Goal: Task Accomplishment & Management: Use online tool/utility

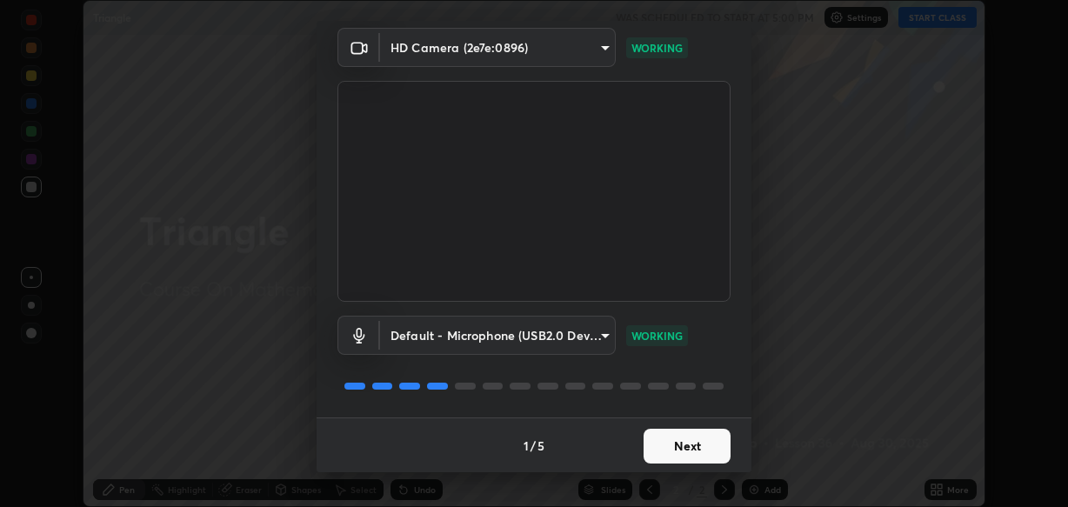
scroll to position [63, 0]
click at [670, 446] on button "Next" at bounding box center [686, 446] width 87 height 35
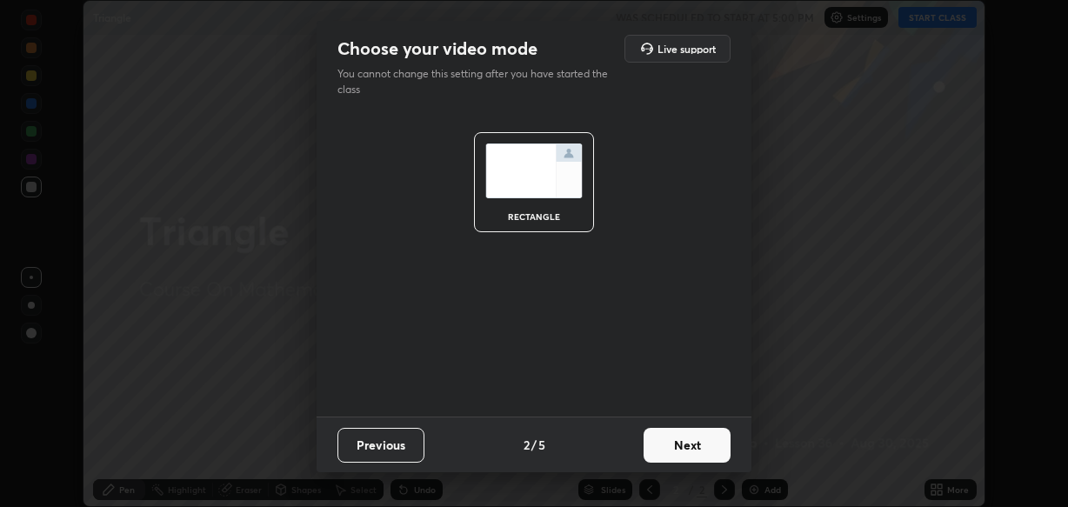
click at [682, 443] on button "Next" at bounding box center [686, 445] width 87 height 35
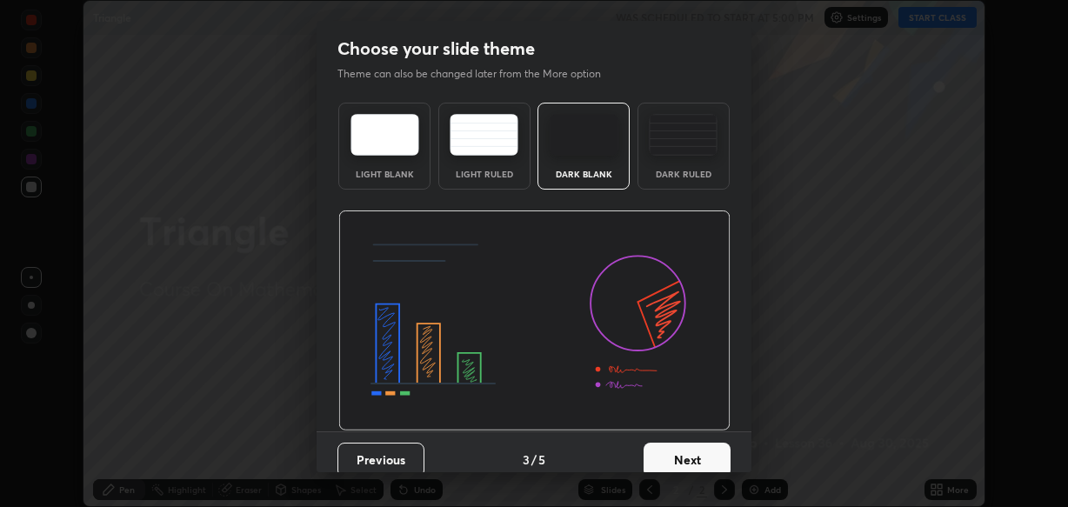
click at [679, 163] on div "Dark Ruled" at bounding box center [683, 146] width 92 height 87
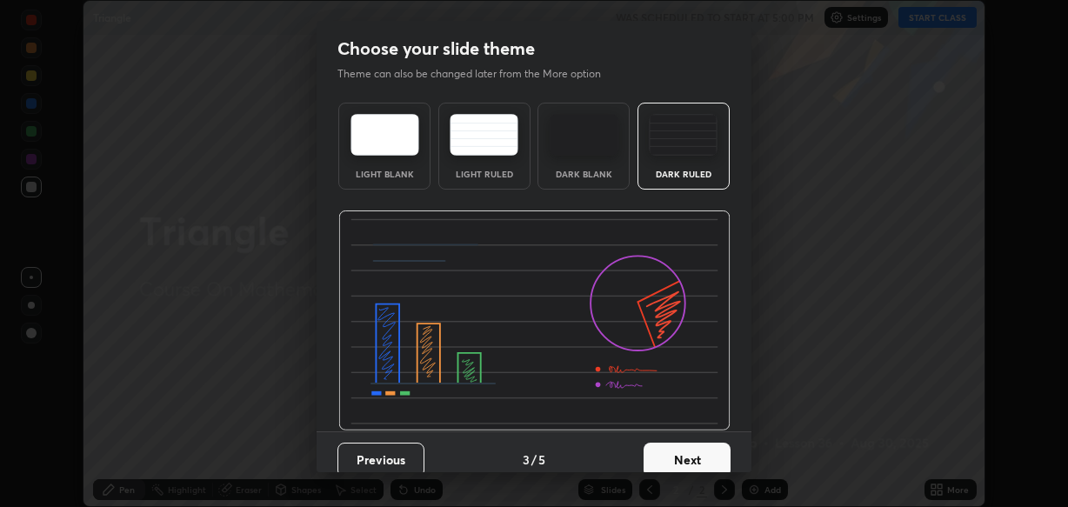
click at [684, 459] on button "Next" at bounding box center [686, 460] width 87 height 35
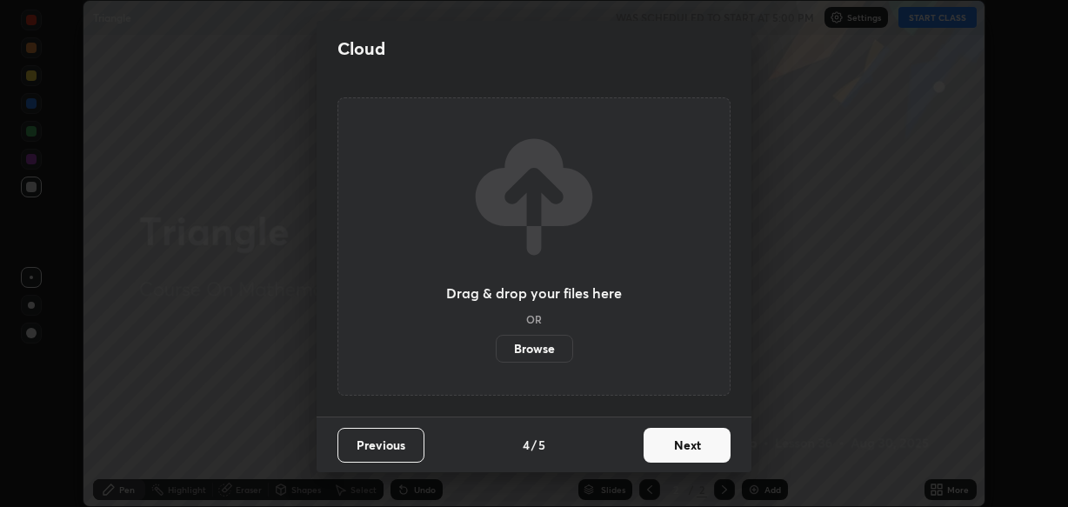
click at [712, 445] on button "Next" at bounding box center [686, 445] width 87 height 35
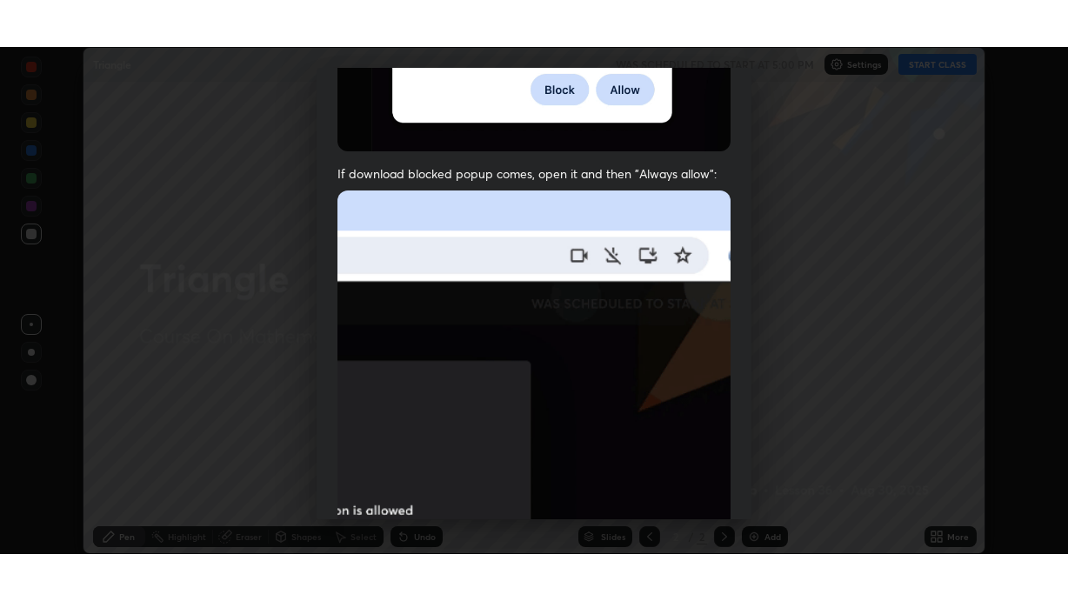
scroll to position [417, 0]
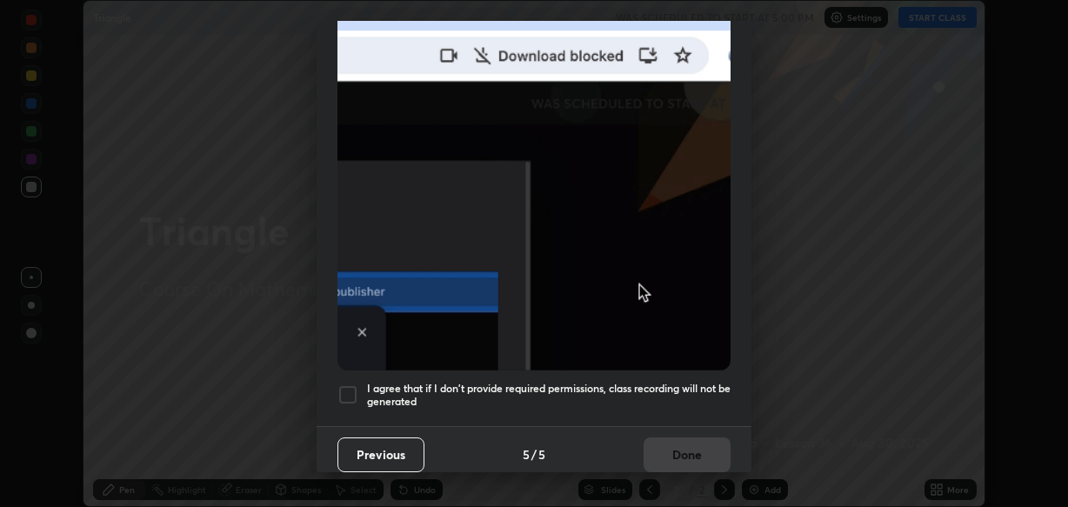
click at [354, 392] on div at bounding box center [347, 394] width 21 height 21
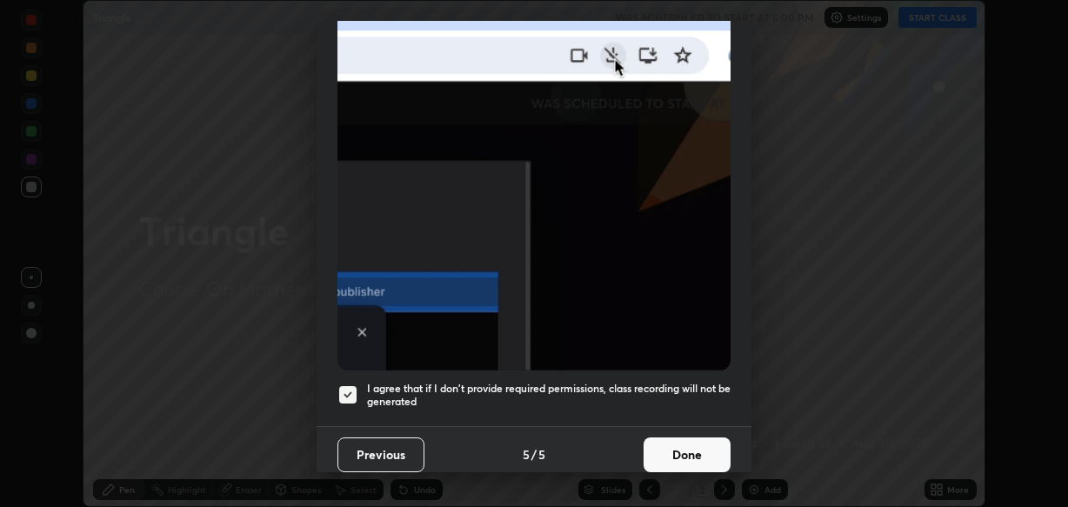
click at [694, 440] on button "Done" at bounding box center [686, 454] width 87 height 35
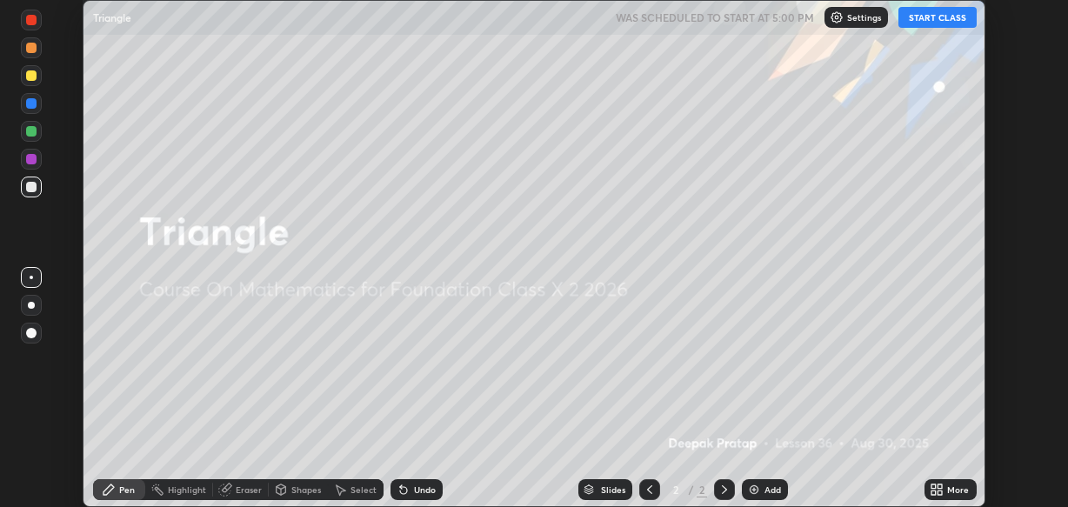
click at [940, 493] on icon at bounding box center [939, 492] width 4 height 4
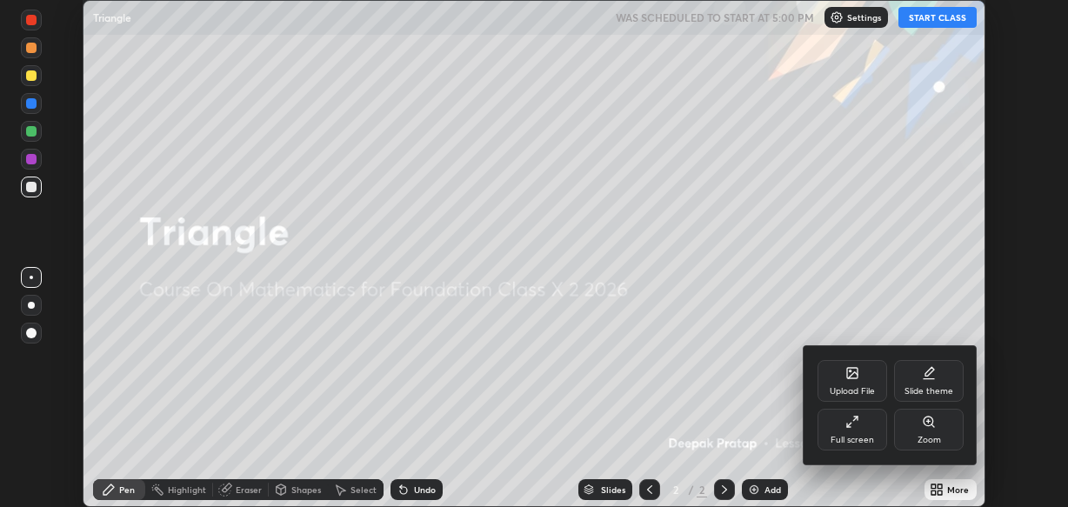
click at [866, 436] on div "Full screen" at bounding box center [851, 440] width 43 height 9
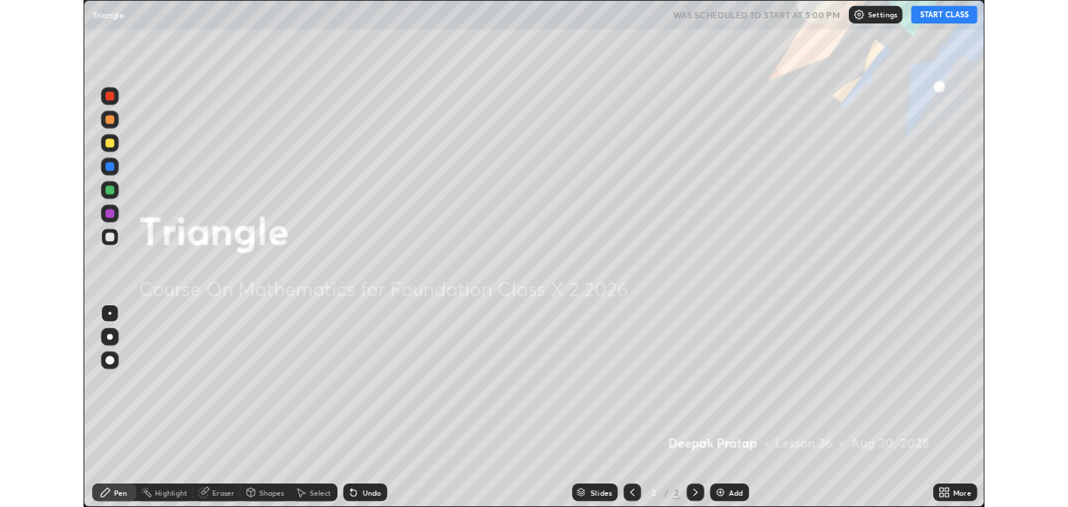
scroll to position [601, 1068]
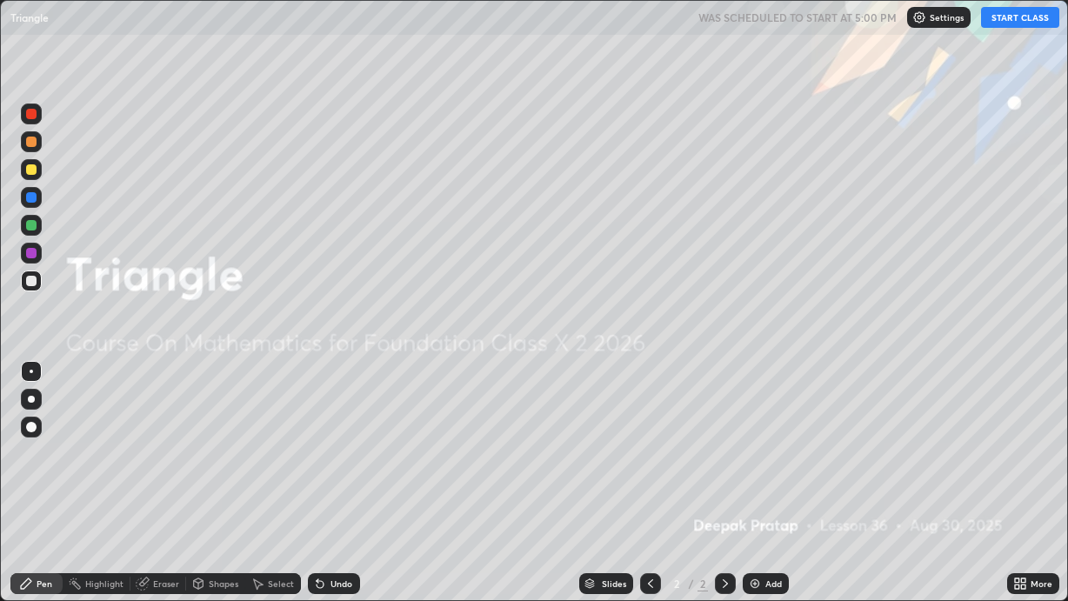
click at [769, 506] on div "Add" at bounding box center [773, 583] width 17 height 9
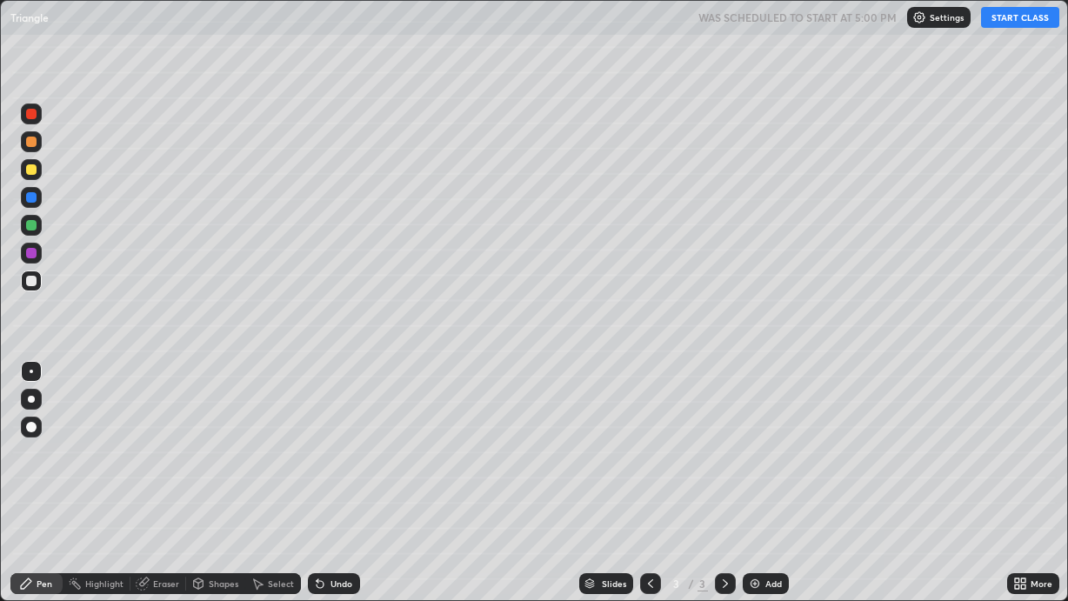
click at [1016, 19] on button "START CLASS" at bounding box center [1020, 17] width 78 height 21
click at [778, 506] on div "Add" at bounding box center [773, 583] width 17 height 9
click at [761, 506] on div "Add" at bounding box center [766, 583] width 46 height 21
click at [36, 170] on div at bounding box center [31, 169] width 10 height 10
click at [770, 506] on div "Add" at bounding box center [766, 583] width 46 height 21
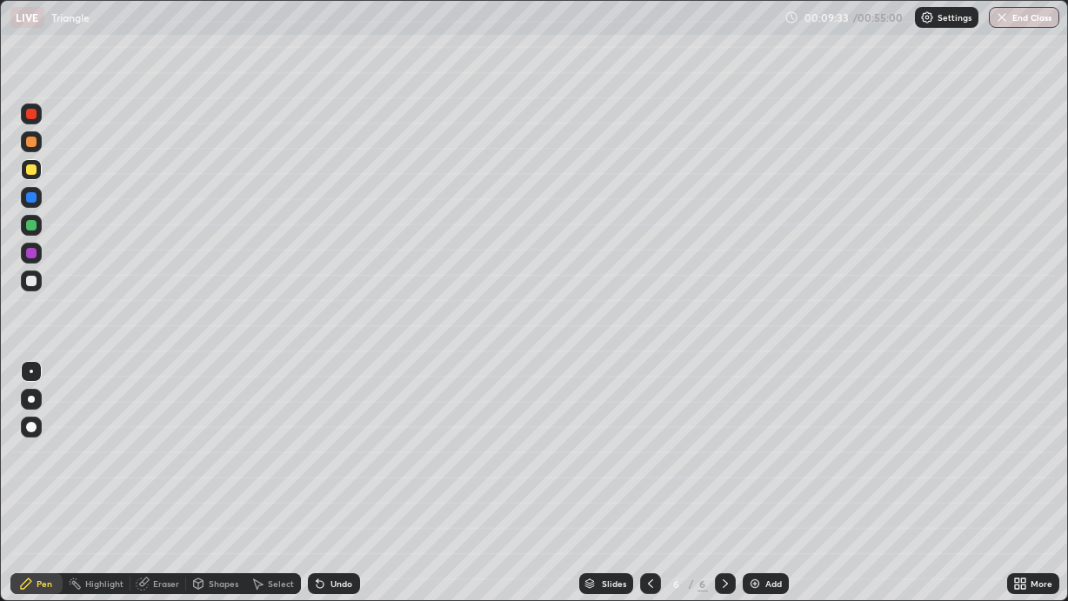
click at [763, 506] on div "Add" at bounding box center [766, 583] width 46 height 21
click at [758, 506] on img at bounding box center [755, 584] width 14 height 14
click at [763, 506] on div "Add" at bounding box center [766, 583] width 46 height 21
click at [32, 257] on div at bounding box center [31, 253] width 10 height 10
click at [31, 170] on div at bounding box center [31, 169] width 10 height 10
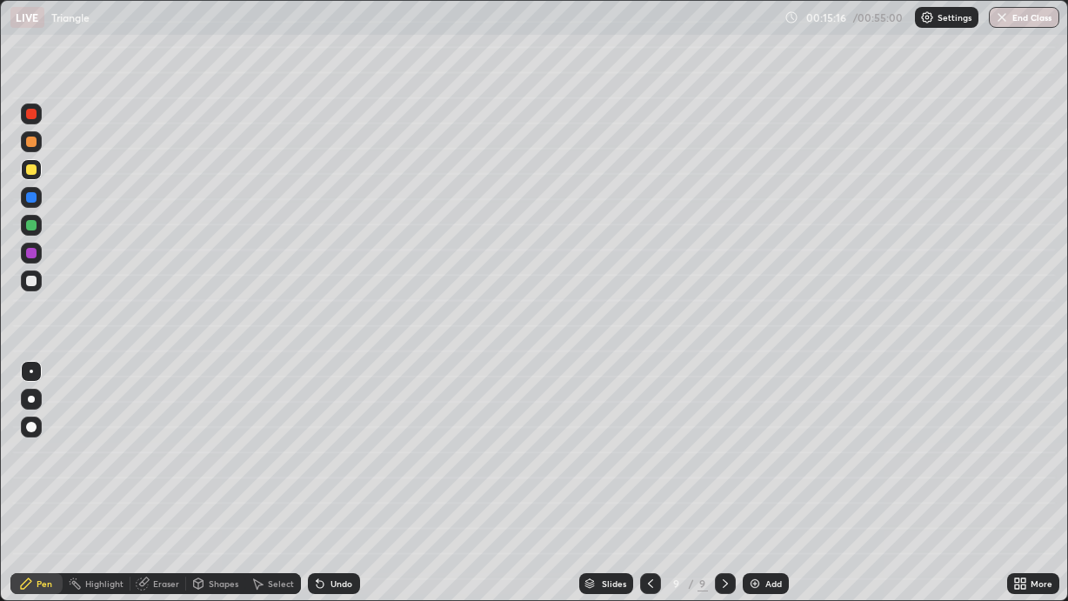
click at [765, 506] on div "Add" at bounding box center [773, 583] width 17 height 9
click at [36, 198] on div at bounding box center [31, 197] width 10 height 10
click at [37, 170] on div at bounding box center [31, 169] width 21 height 21
click at [32, 284] on div at bounding box center [31, 281] width 10 height 10
click at [761, 506] on div "Add" at bounding box center [766, 583] width 46 height 21
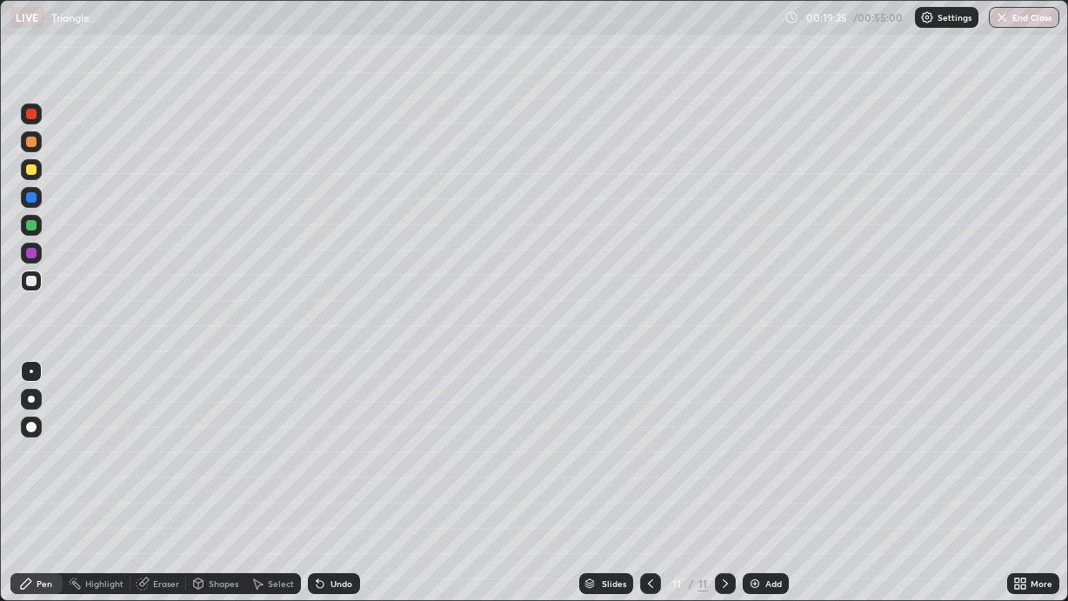
click at [34, 172] on div at bounding box center [31, 169] width 10 height 10
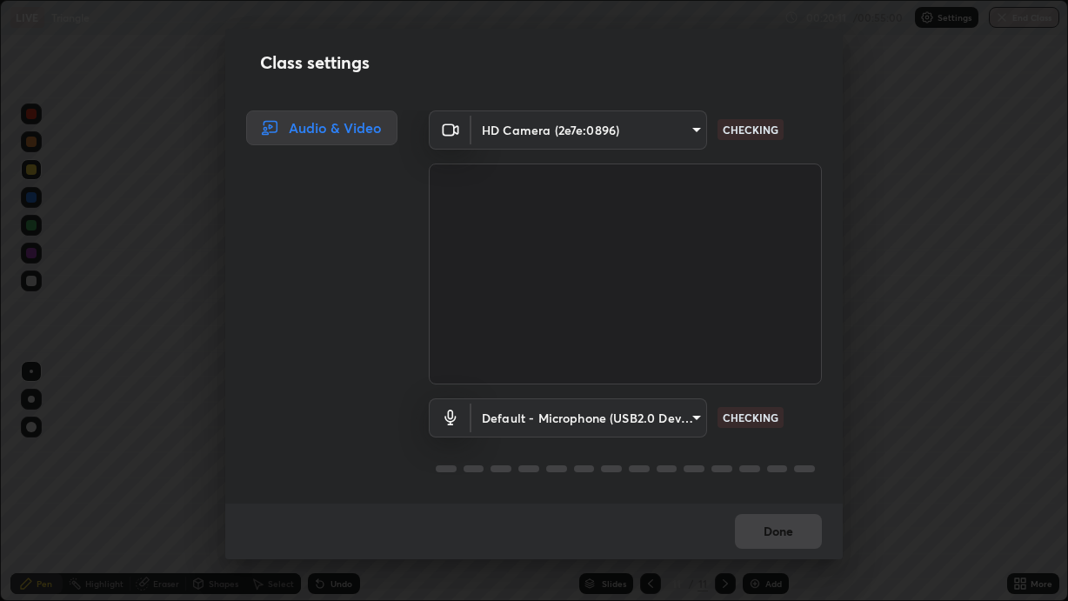
click at [153, 506] on div "Class settings Audio & Video HD Camera (2e7e:0896) af47531fe2ba16c09594dea1f462…" at bounding box center [534, 300] width 1068 height 601
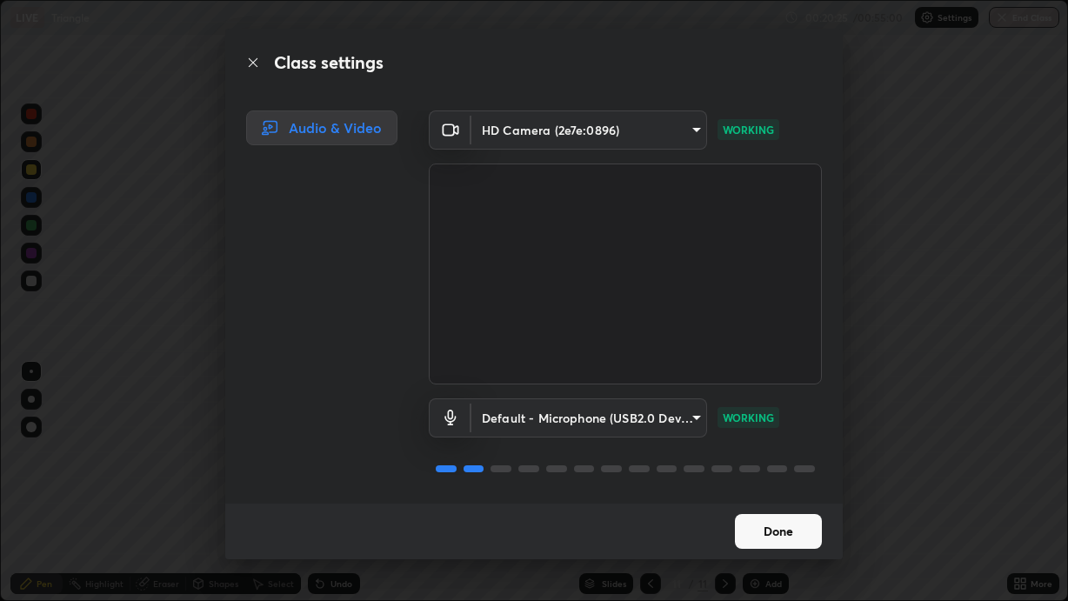
click at [785, 506] on button "Done" at bounding box center [778, 531] width 87 height 35
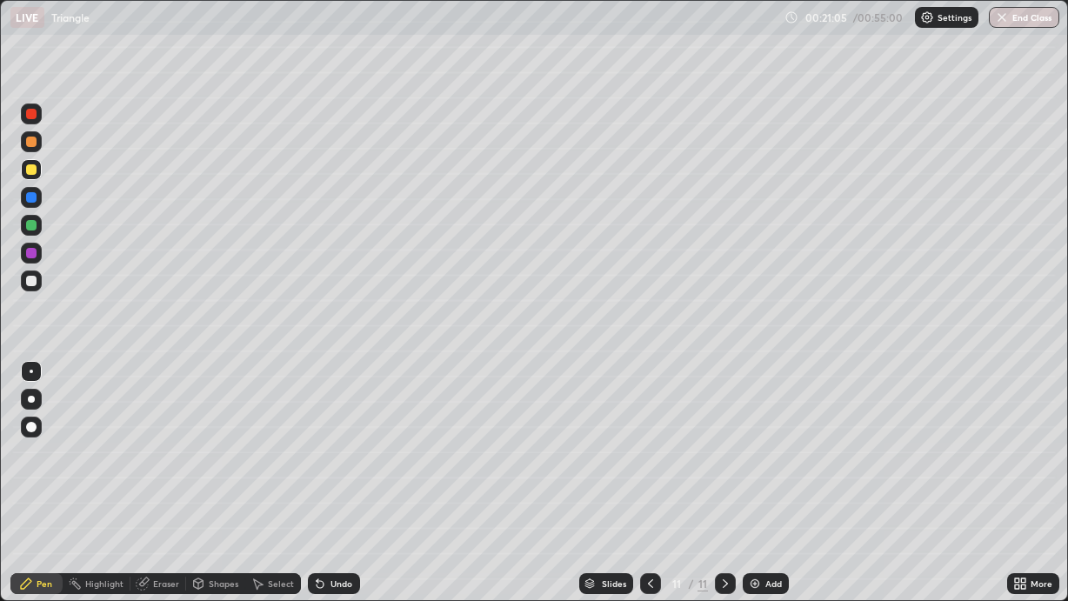
click at [147, 506] on icon at bounding box center [143, 584] width 14 height 14
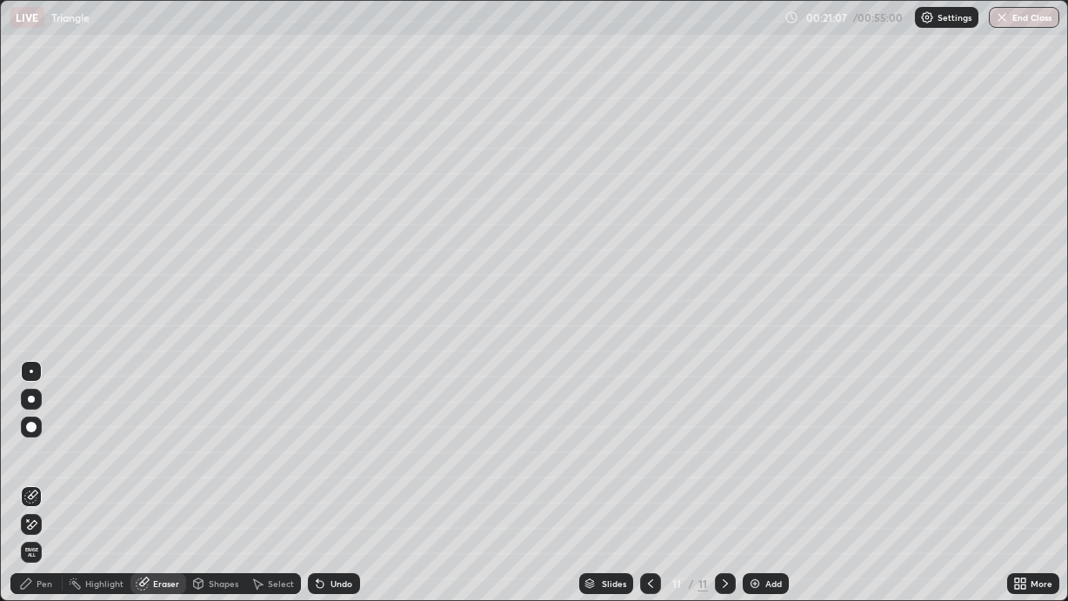
click at [36, 506] on icon at bounding box center [31, 524] width 14 height 15
click at [33, 506] on div "Pen" at bounding box center [36, 583] width 52 height 21
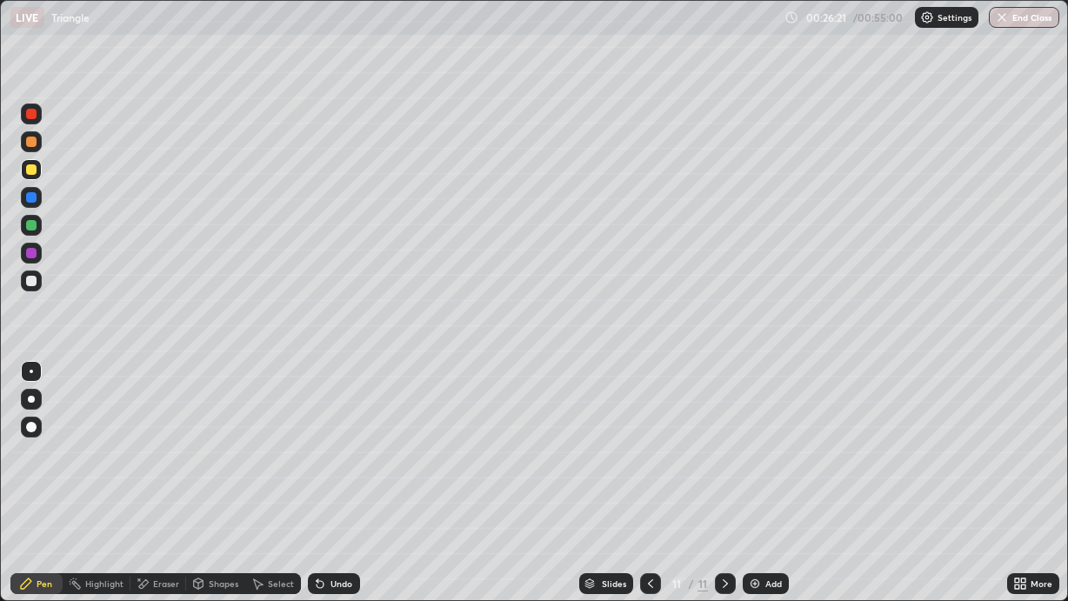
click at [771, 506] on div "Add" at bounding box center [773, 583] width 17 height 9
click at [33, 277] on div at bounding box center [31, 281] width 10 height 10
click at [150, 506] on div "Eraser" at bounding box center [158, 583] width 56 height 21
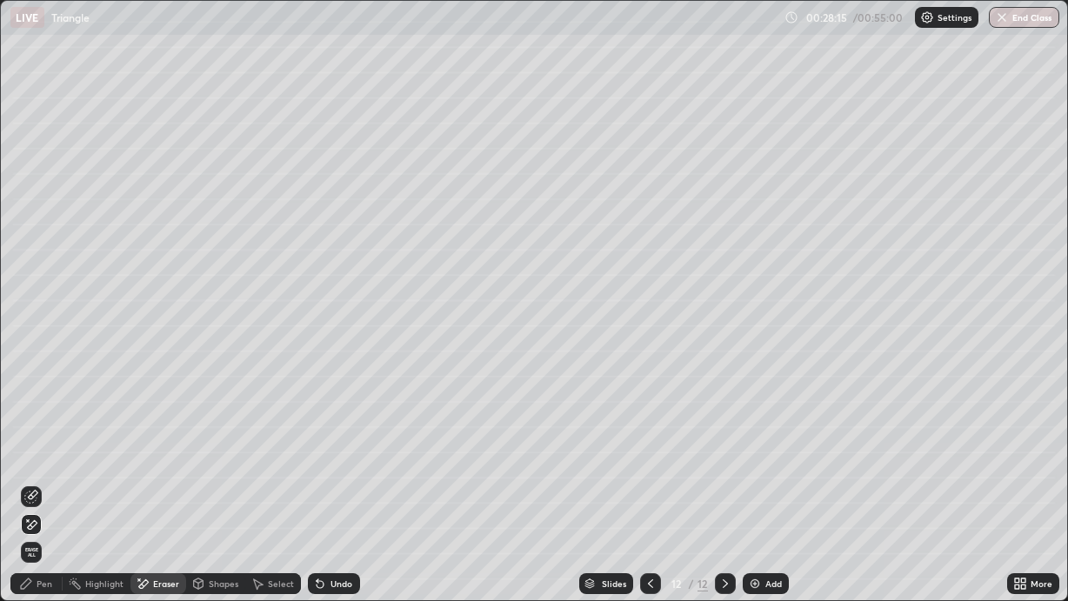
click at [40, 506] on div "Pen" at bounding box center [45, 583] width 16 height 9
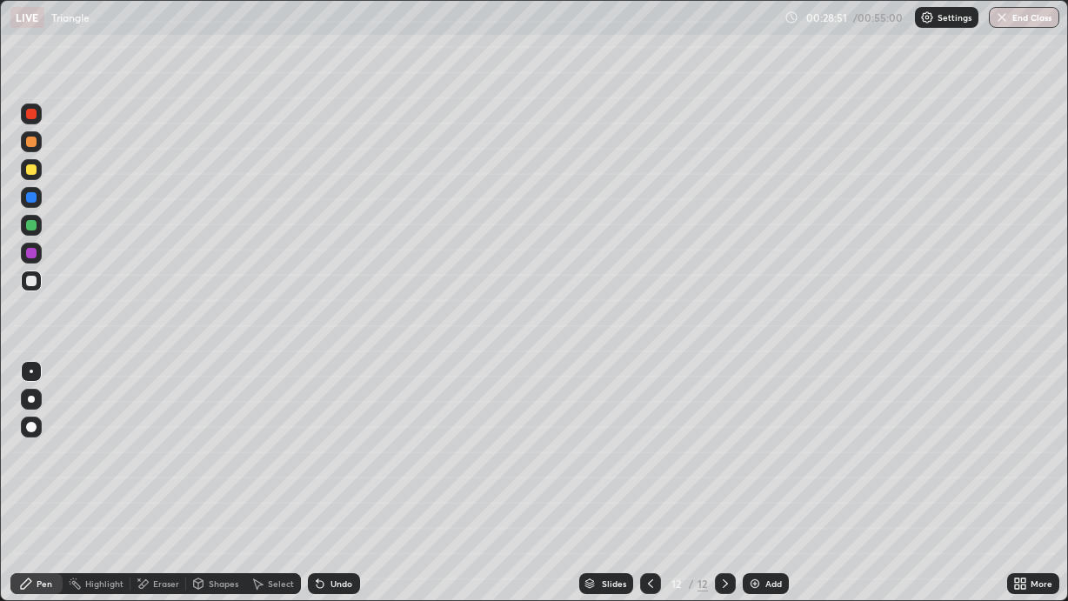
click at [151, 506] on div "Eraser" at bounding box center [158, 583] width 56 height 21
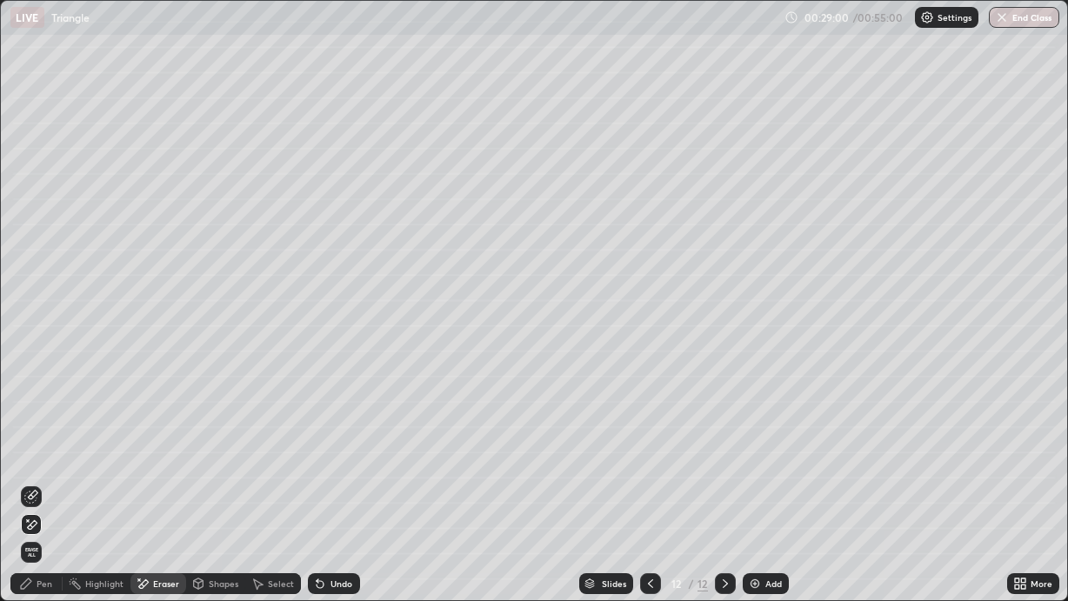
click at [43, 506] on div "Pen" at bounding box center [45, 583] width 16 height 9
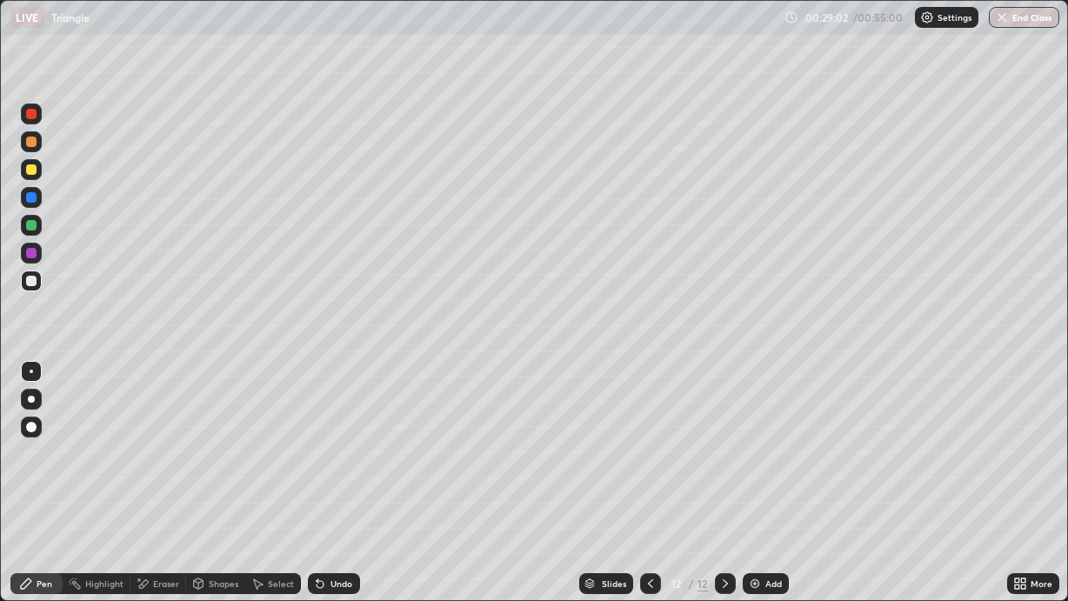
click at [30, 258] on div at bounding box center [31, 253] width 21 height 21
click at [36, 201] on div at bounding box center [31, 197] width 21 height 21
click at [765, 506] on div "Add" at bounding box center [773, 583] width 17 height 9
click at [37, 172] on div at bounding box center [31, 169] width 21 height 21
click at [36, 286] on div at bounding box center [31, 280] width 21 height 21
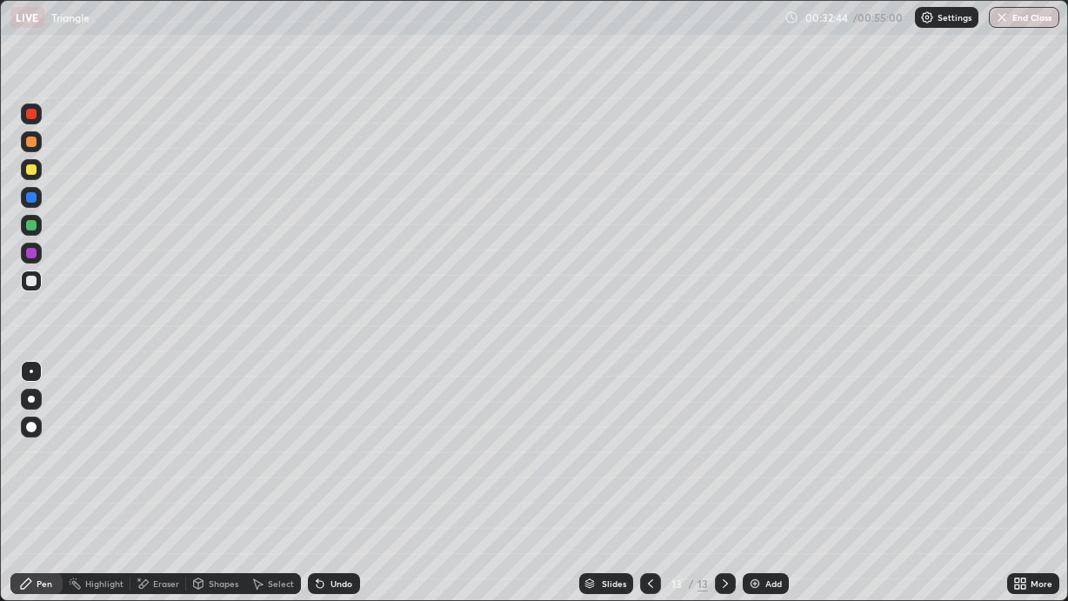
click at [144, 506] on icon at bounding box center [143, 583] width 10 height 9
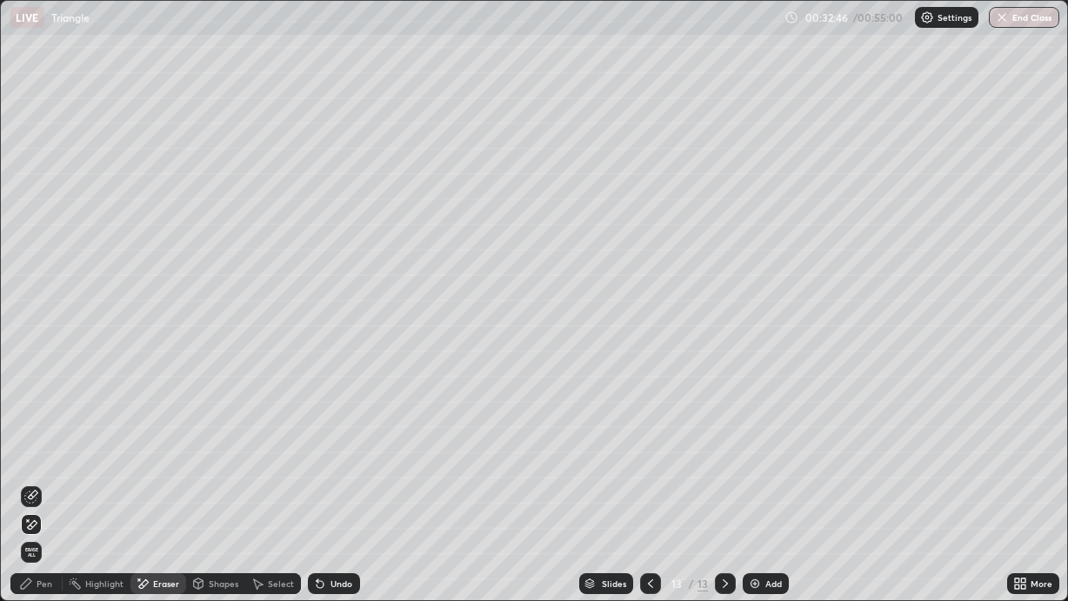
click at [33, 506] on div "Pen" at bounding box center [36, 583] width 52 height 21
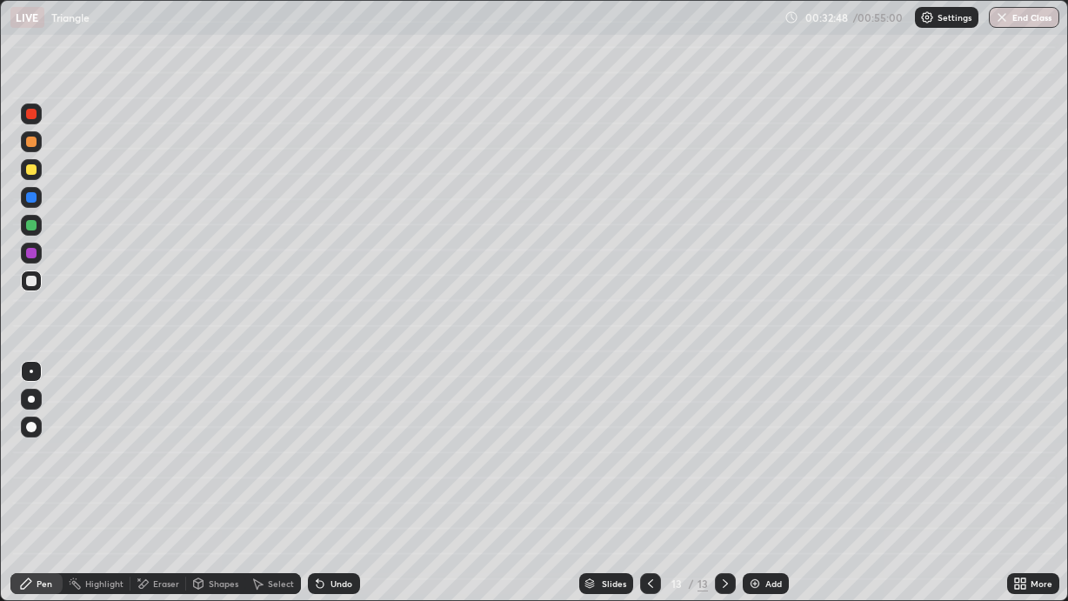
click at [34, 224] on div at bounding box center [31, 225] width 10 height 10
click at [27, 281] on div at bounding box center [31, 281] width 10 height 10
click at [766, 506] on div "Add" at bounding box center [773, 583] width 17 height 9
click at [650, 506] on icon at bounding box center [650, 584] width 14 height 14
click at [720, 506] on icon at bounding box center [725, 584] width 14 height 14
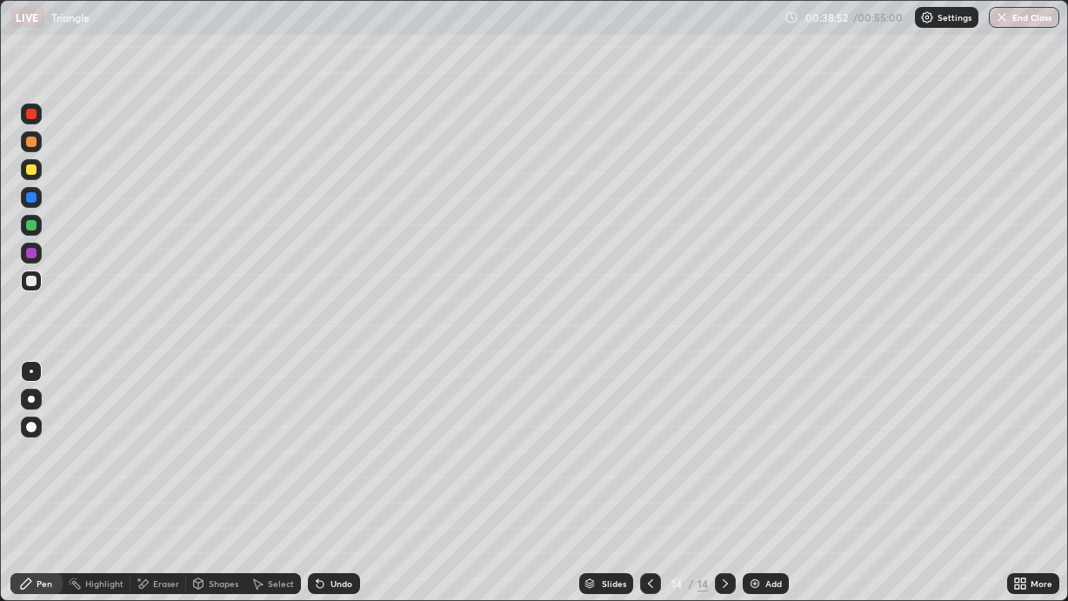
click at [760, 506] on div "Add" at bounding box center [766, 583] width 46 height 21
click at [30, 173] on div at bounding box center [31, 169] width 10 height 10
click at [757, 506] on img at bounding box center [755, 584] width 14 height 14
click at [644, 506] on icon at bounding box center [650, 584] width 14 height 14
click at [746, 506] on div "Add" at bounding box center [766, 583] width 46 height 21
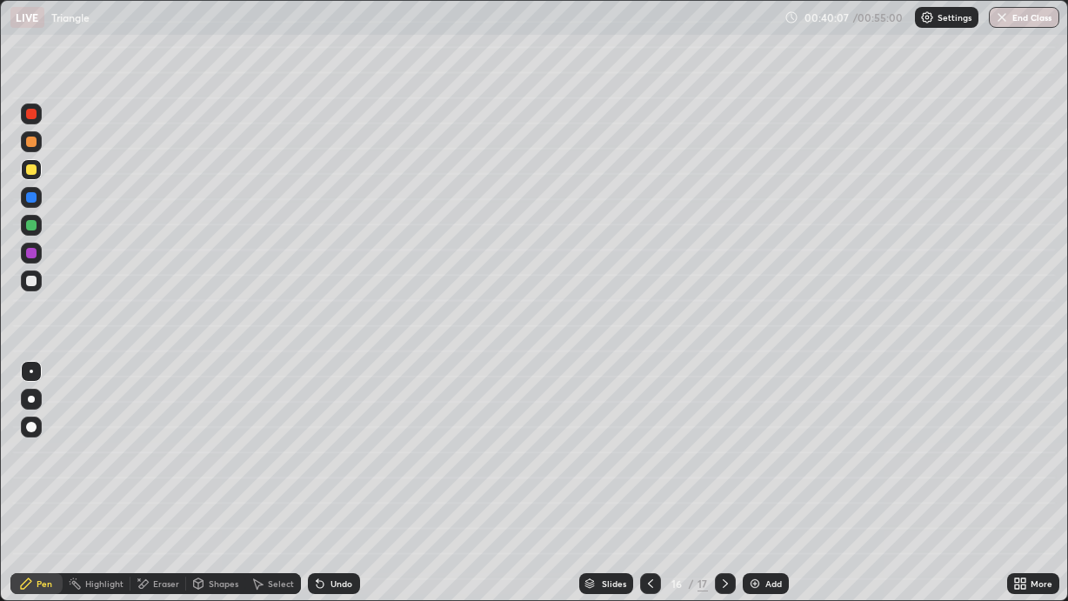
click at [34, 177] on div at bounding box center [31, 169] width 21 height 21
click at [319, 506] on icon at bounding box center [320, 584] width 7 height 7
click at [317, 506] on icon at bounding box center [320, 584] width 7 height 7
click at [323, 506] on icon at bounding box center [320, 584] width 14 height 14
click at [320, 506] on icon at bounding box center [320, 584] width 7 height 7
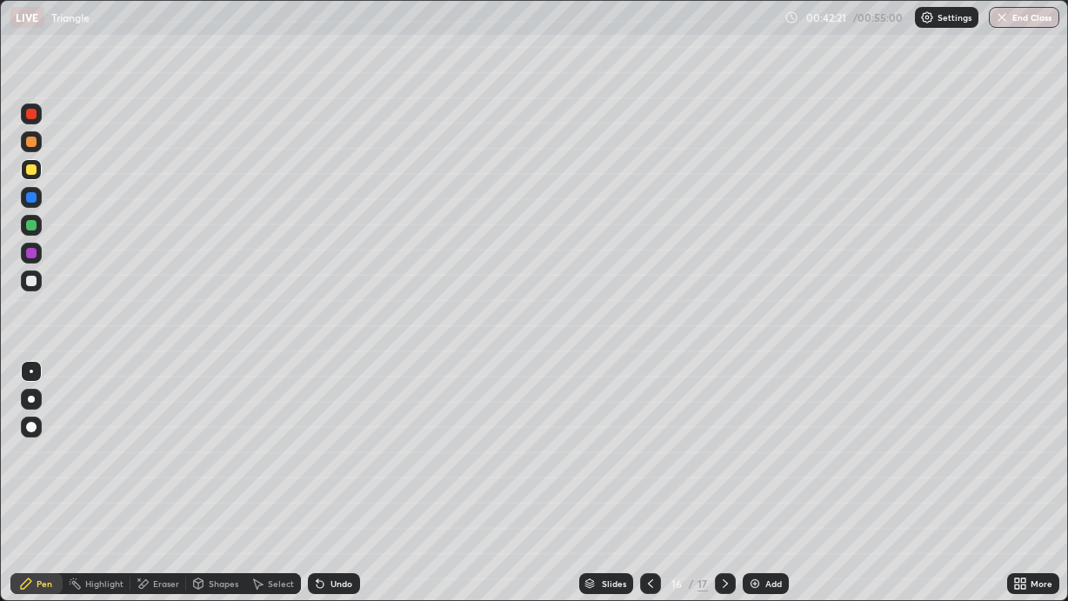
click at [320, 506] on icon at bounding box center [320, 584] width 7 height 7
click at [330, 506] on div "Undo" at bounding box center [341, 583] width 22 height 9
click at [325, 506] on div "Undo" at bounding box center [334, 583] width 52 height 21
click at [327, 506] on div "Undo" at bounding box center [334, 583] width 52 height 21
click at [325, 506] on icon at bounding box center [320, 584] width 14 height 14
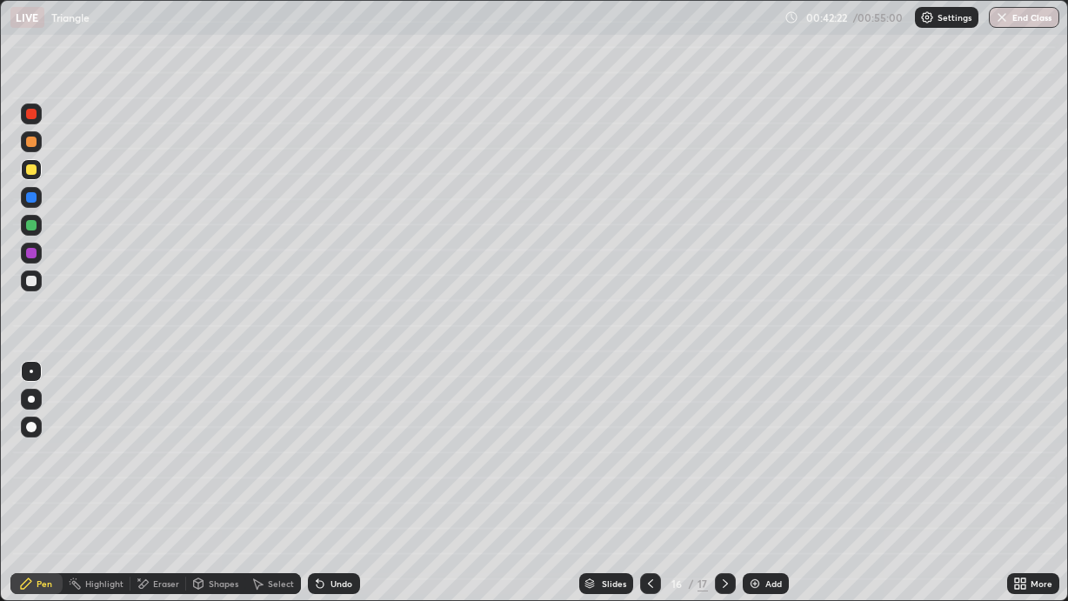
click at [330, 506] on div "Undo" at bounding box center [341, 583] width 22 height 9
click at [333, 506] on div "Undo" at bounding box center [341, 583] width 22 height 9
click at [337, 506] on div "Undo" at bounding box center [341, 583] width 22 height 9
click at [330, 506] on div "Undo" at bounding box center [341, 583] width 22 height 9
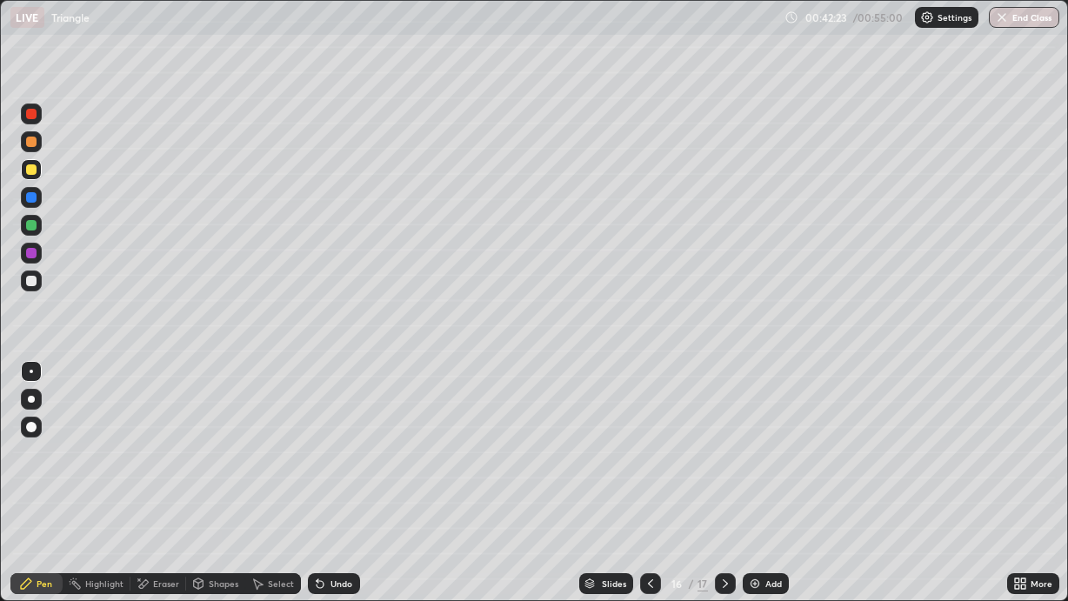
click at [333, 506] on div "Undo" at bounding box center [334, 583] width 52 height 21
click at [327, 506] on div "Undo" at bounding box center [334, 583] width 52 height 21
click at [321, 506] on icon at bounding box center [320, 584] width 7 height 7
click at [324, 506] on icon at bounding box center [320, 584] width 14 height 14
click at [330, 506] on div "Undo" at bounding box center [341, 583] width 22 height 9
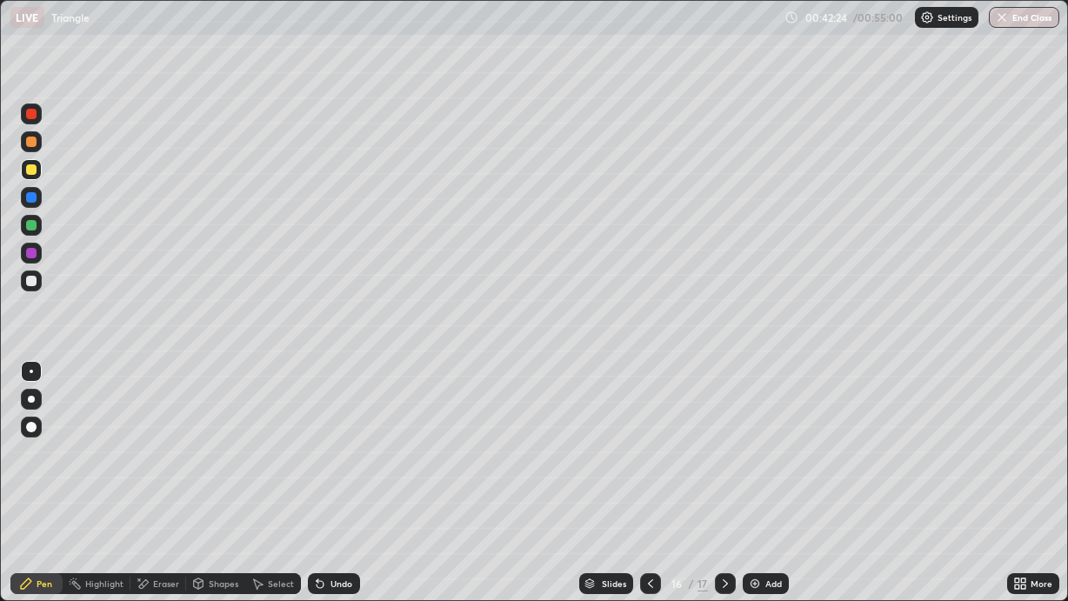
click at [332, 506] on div "Undo" at bounding box center [341, 583] width 22 height 9
click at [331, 506] on div "Undo" at bounding box center [341, 583] width 22 height 9
click at [336, 506] on div "Undo" at bounding box center [341, 583] width 22 height 9
click at [328, 506] on div "Undo" at bounding box center [334, 583] width 52 height 21
click at [331, 506] on div "Undo" at bounding box center [334, 583] width 52 height 21
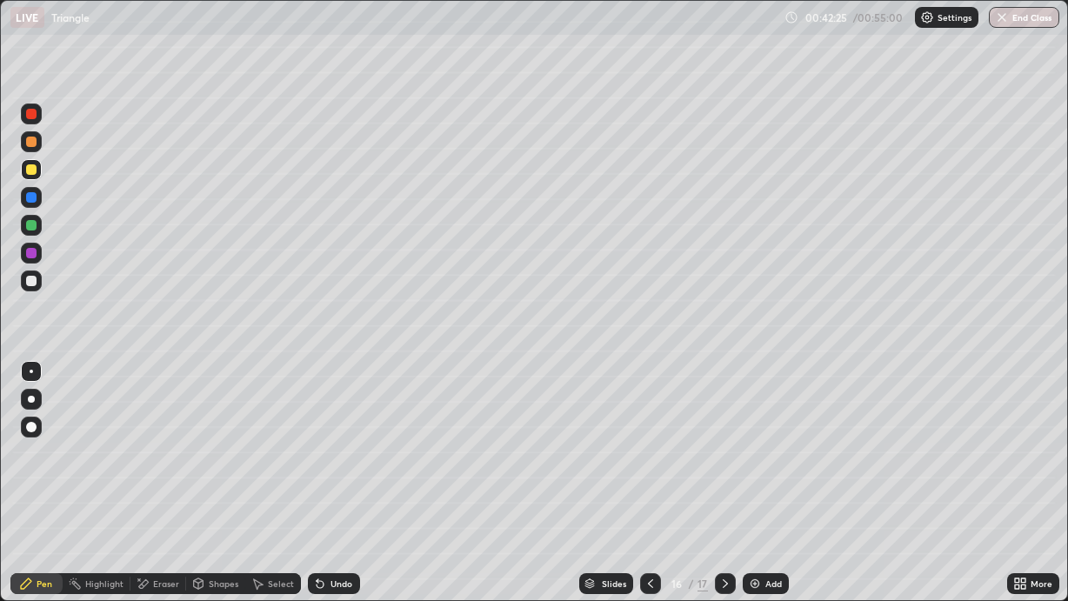
click at [329, 506] on div "Undo" at bounding box center [334, 583] width 52 height 21
click at [328, 506] on div "Undo" at bounding box center [334, 583] width 52 height 21
click at [330, 506] on div "Undo" at bounding box center [334, 583] width 52 height 21
click at [332, 506] on div "Undo" at bounding box center [334, 583] width 52 height 21
click at [331, 506] on div "Undo" at bounding box center [334, 583] width 52 height 21
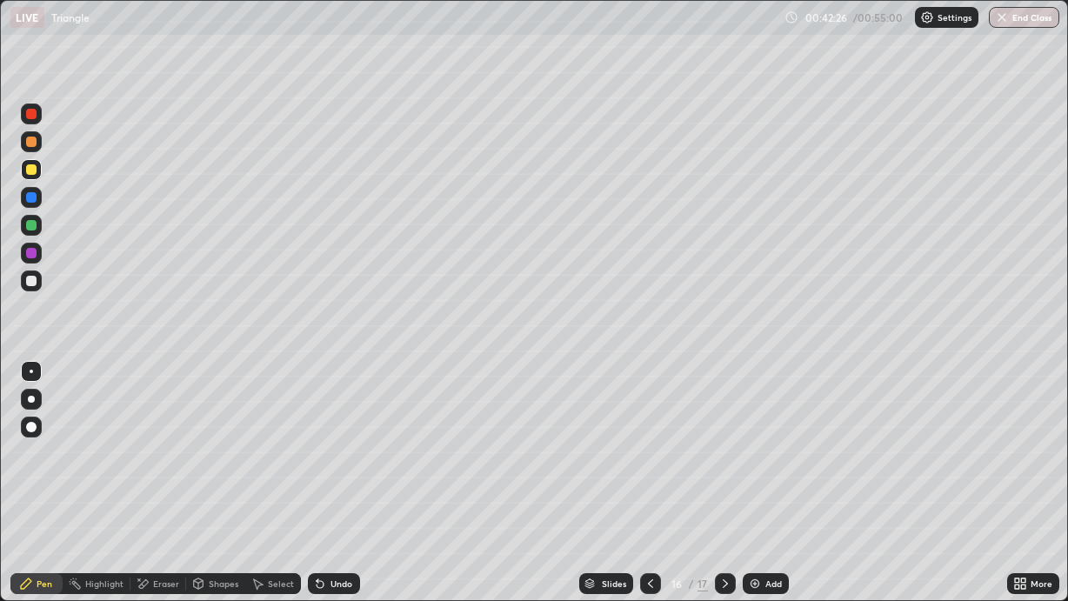
click at [333, 506] on div "Undo" at bounding box center [334, 583] width 52 height 21
click at [331, 506] on div "Undo" at bounding box center [334, 583] width 52 height 21
click at [333, 506] on div "Undo" at bounding box center [334, 583] width 52 height 21
click at [332, 506] on div "Undo" at bounding box center [334, 583] width 52 height 21
click at [331, 506] on div "Undo" at bounding box center [334, 583] width 52 height 21
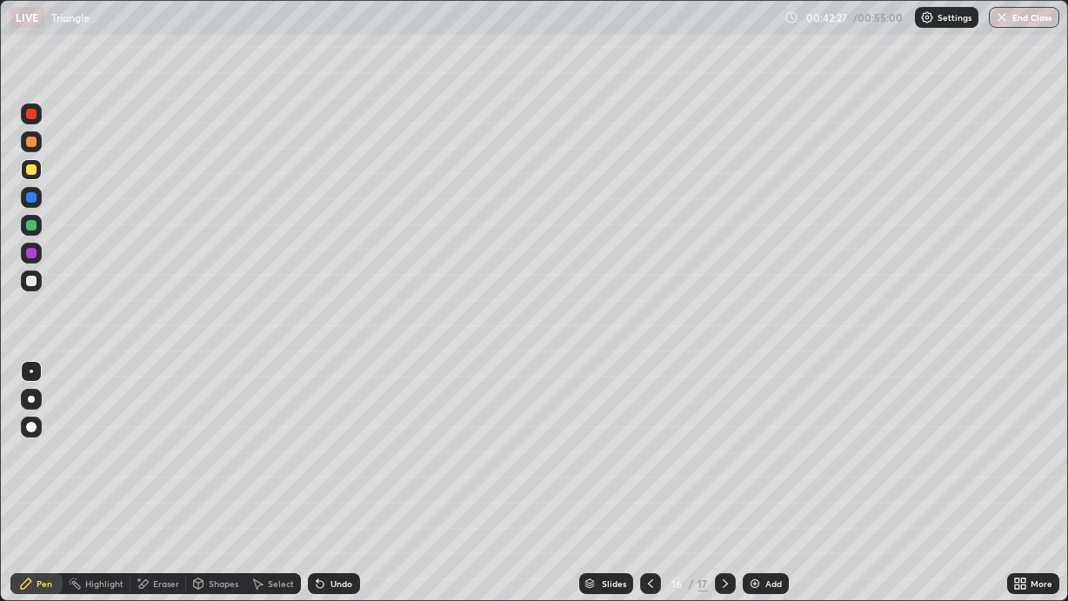
click at [330, 506] on div "Undo" at bounding box center [341, 583] width 22 height 9
click at [329, 506] on div "Undo" at bounding box center [334, 583] width 52 height 21
click at [323, 506] on div "Undo" at bounding box center [334, 583] width 52 height 21
click at [28, 257] on div at bounding box center [31, 253] width 10 height 10
click at [156, 506] on div "Eraser" at bounding box center [166, 583] width 26 height 9
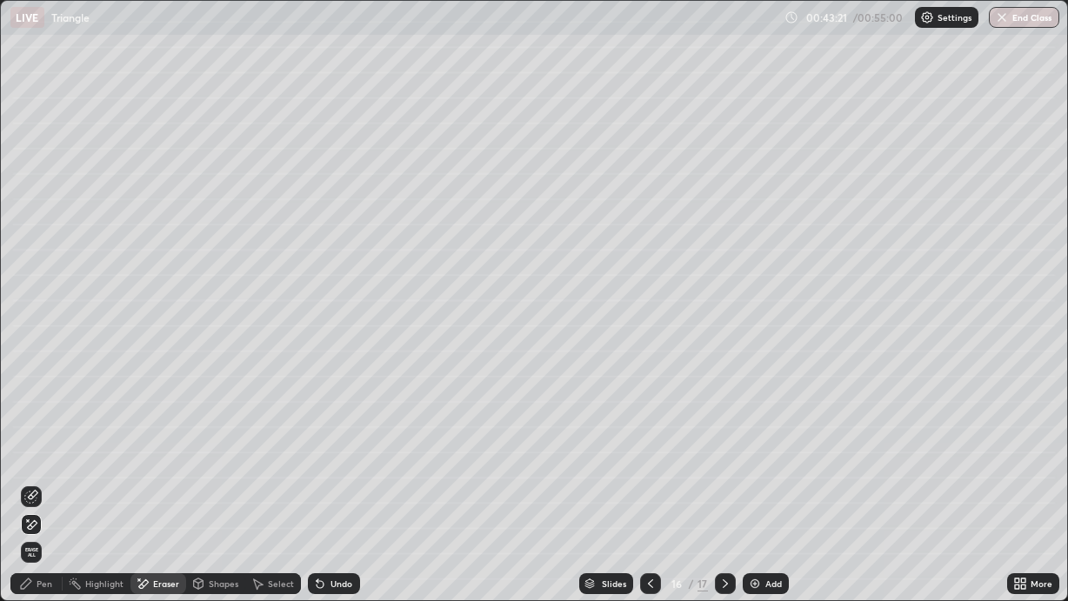
click at [36, 506] on div "Pen" at bounding box center [36, 583] width 52 height 21
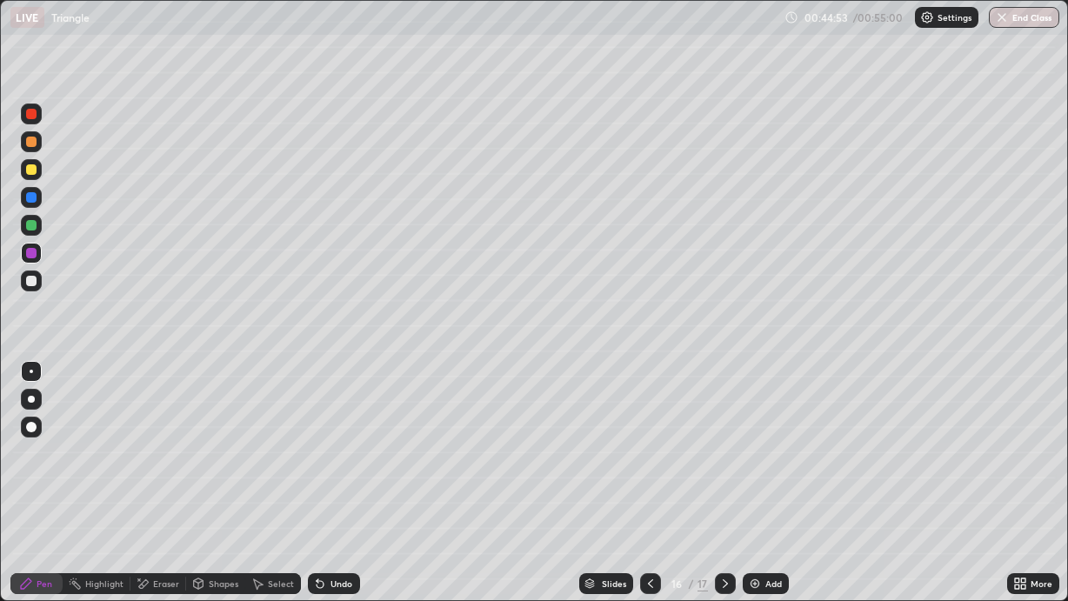
click at [153, 506] on div "Eraser" at bounding box center [166, 583] width 26 height 9
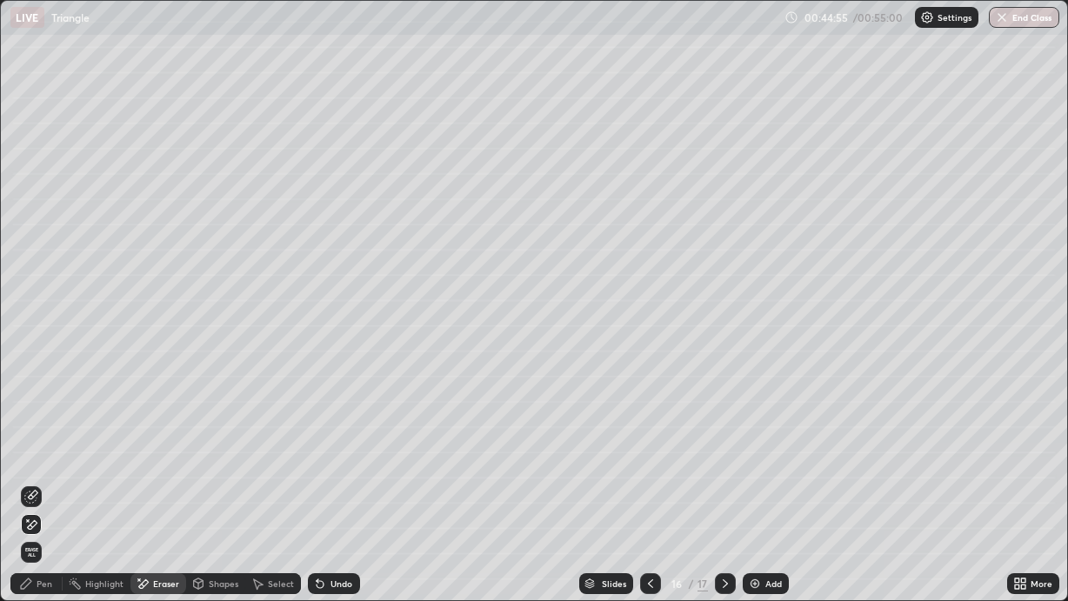
click at [39, 506] on div at bounding box center [31, 524] width 21 height 21
click at [30, 506] on icon at bounding box center [26, 584] width 14 height 14
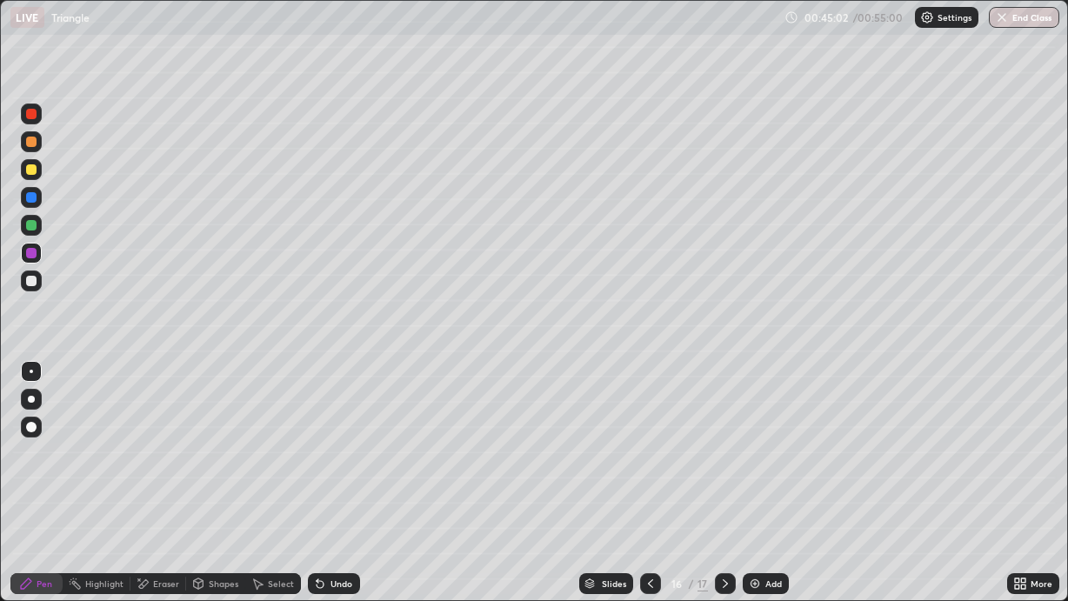
click at [32, 224] on div at bounding box center [31, 225] width 10 height 10
click at [166, 506] on div "Eraser" at bounding box center [166, 583] width 26 height 9
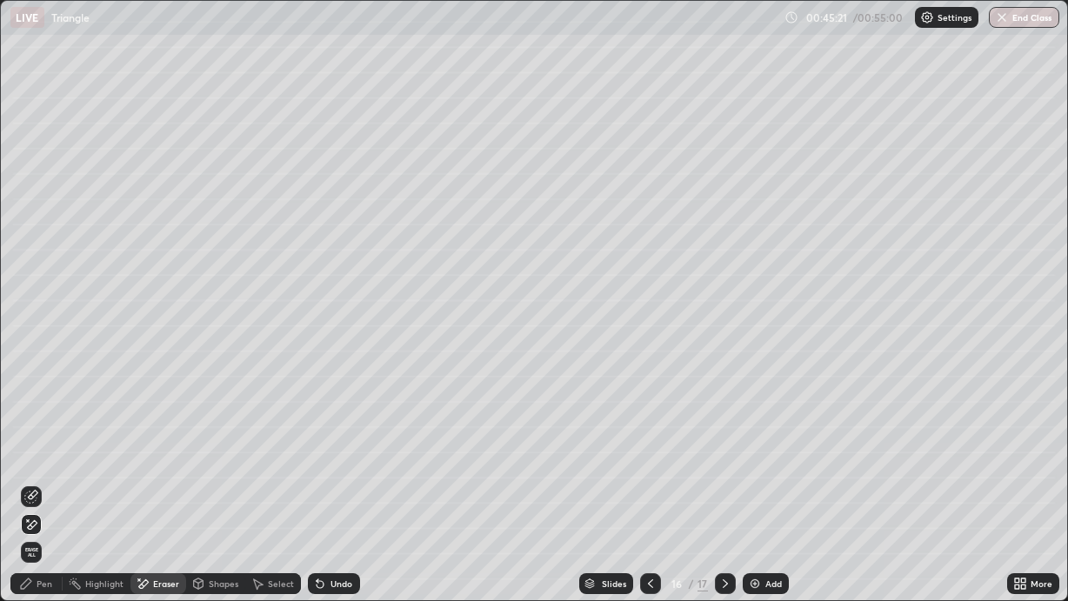
click at [52, 506] on div "Pen" at bounding box center [36, 583] width 52 height 21
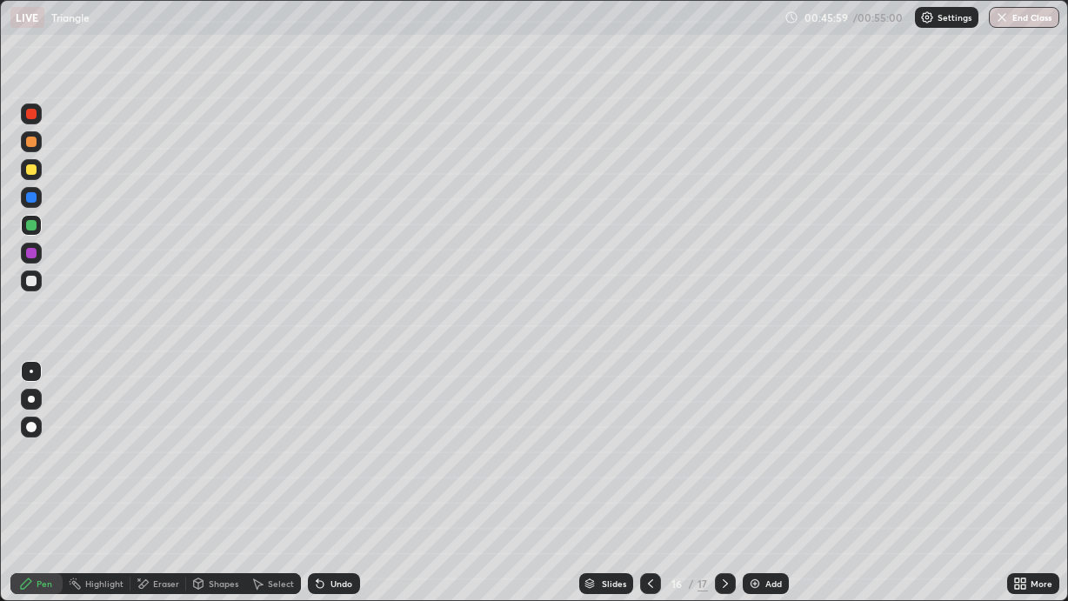
click at [769, 506] on div "Add" at bounding box center [766, 583] width 46 height 21
click at [654, 506] on icon at bounding box center [650, 584] width 14 height 14
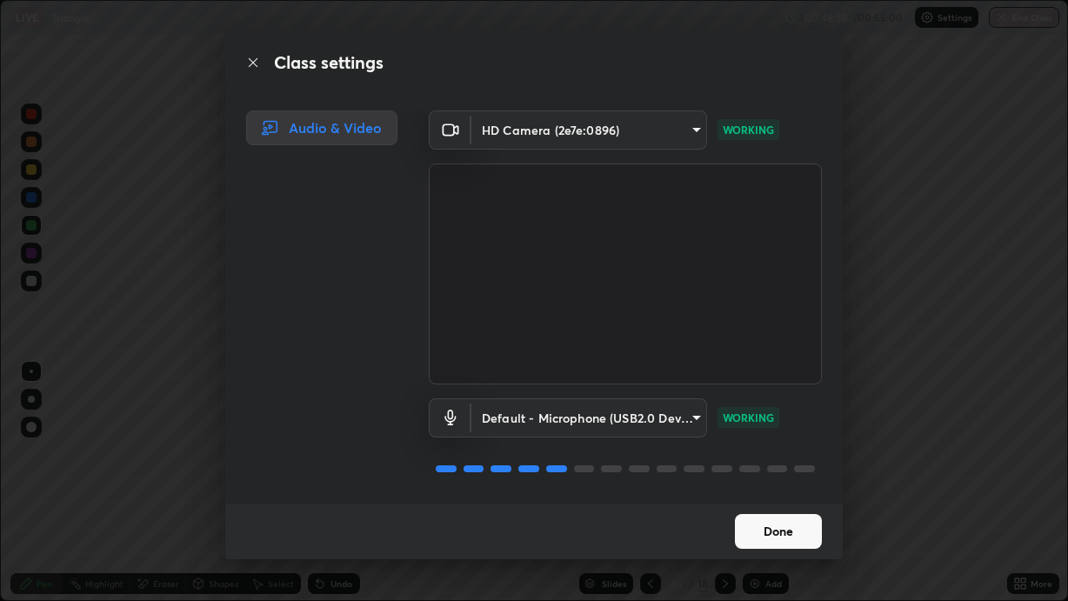
click at [774, 506] on button "Done" at bounding box center [778, 531] width 87 height 35
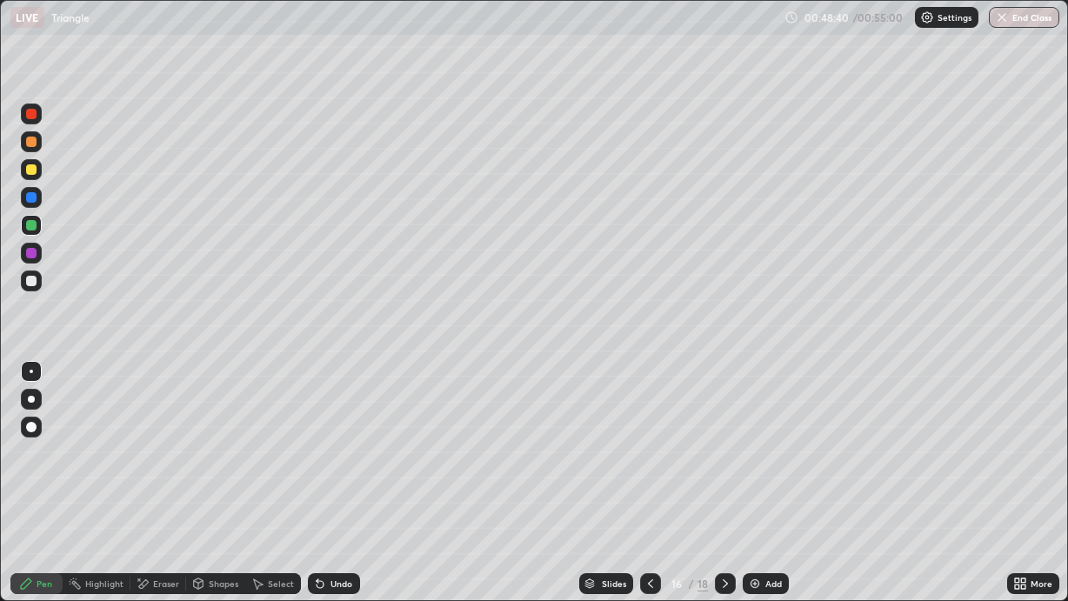
click at [756, 506] on img at bounding box center [755, 584] width 14 height 14
click at [38, 177] on div at bounding box center [31, 169] width 21 height 21
click at [33, 226] on div at bounding box center [31, 225] width 10 height 10
click at [769, 506] on div "Add" at bounding box center [766, 583] width 46 height 21
click at [774, 506] on div "Add" at bounding box center [774, 583] width 17 height 9
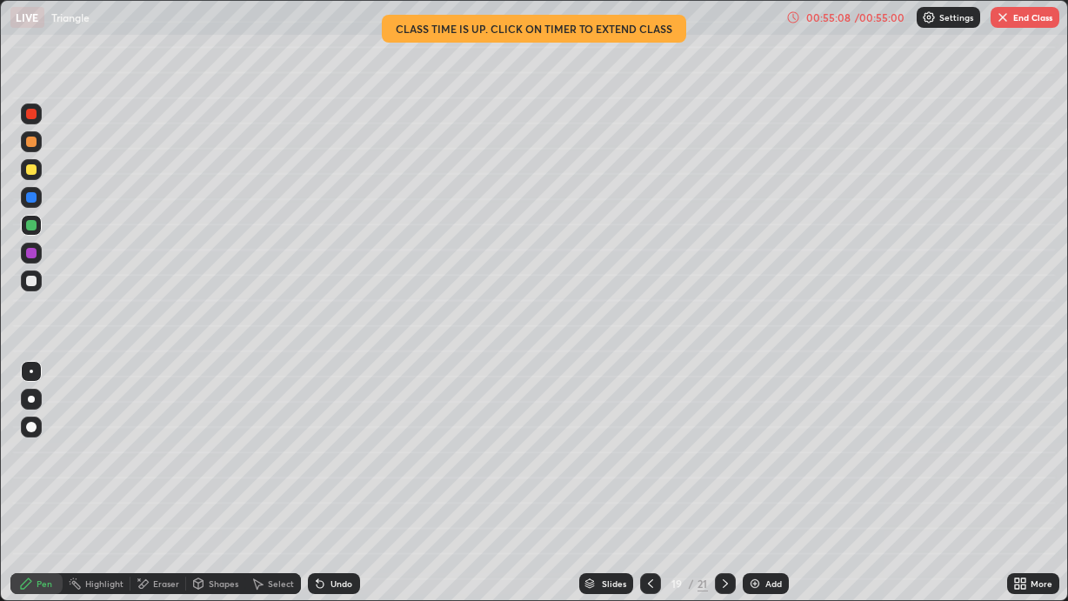
click at [157, 506] on div "Eraser" at bounding box center [166, 583] width 26 height 9
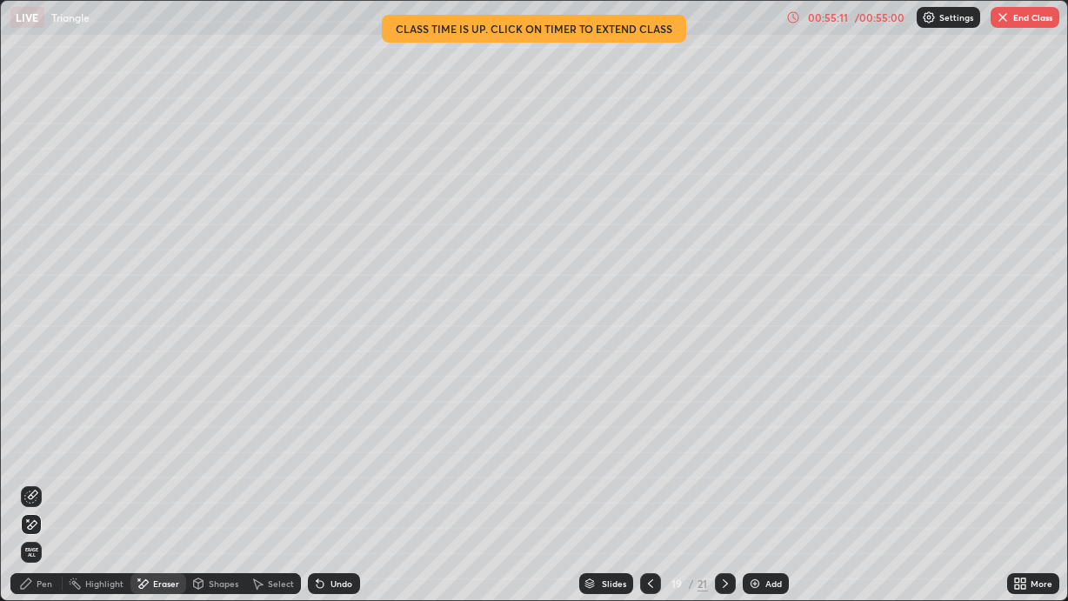
click at [38, 506] on div "Pen" at bounding box center [45, 583] width 16 height 9
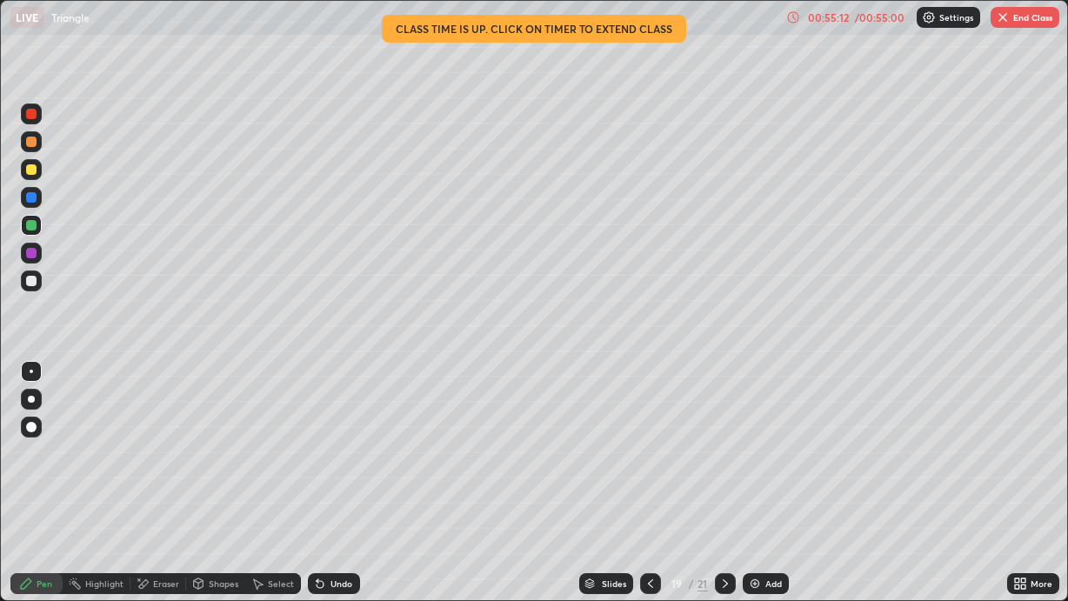
click at [32, 172] on div at bounding box center [31, 169] width 10 height 10
click at [39, 199] on div at bounding box center [31, 197] width 21 height 21
click at [643, 506] on icon at bounding box center [650, 584] width 14 height 14
click at [1019, 23] on button "End Class" at bounding box center [1024, 17] width 69 height 21
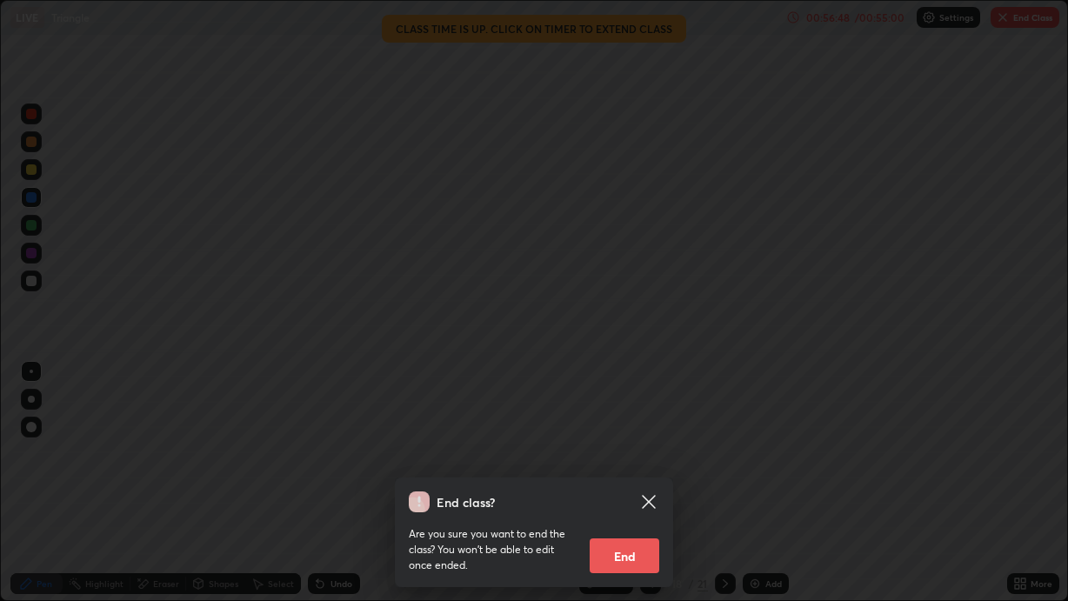
click at [631, 506] on button "End" at bounding box center [625, 555] width 70 height 35
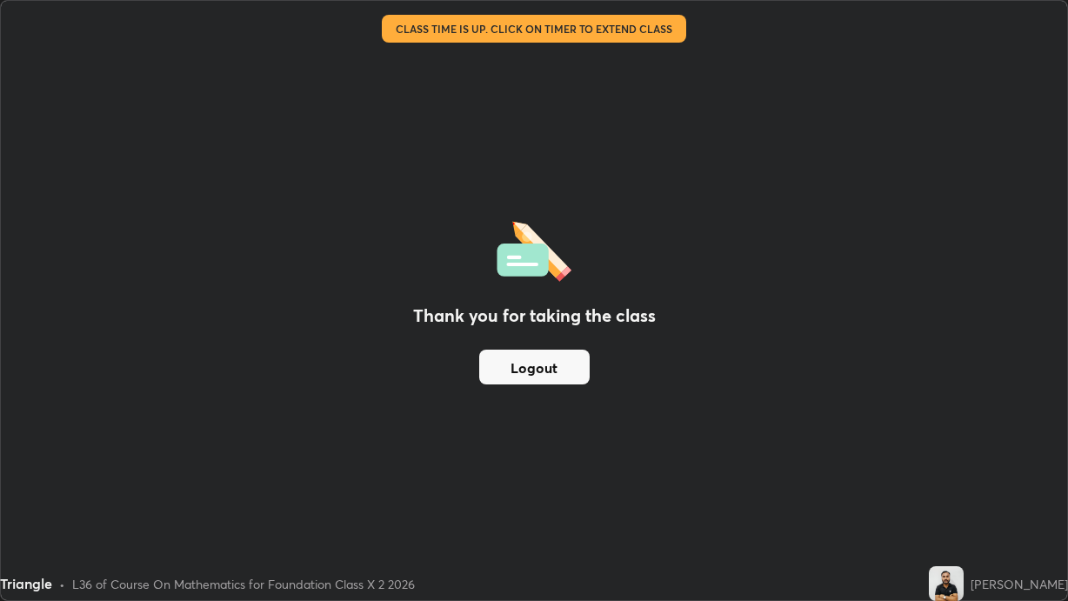
click at [506, 370] on button "Logout" at bounding box center [534, 367] width 110 height 35
click at [518, 357] on button "Logout" at bounding box center [534, 367] width 110 height 35
click at [522, 351] on button "Logout" at bounding box center [534, 367] width 110 height 35
click at [517, 350] on button "Logout" at bounding box center [534, 367] width 110 height 35
click at [497, 365] on button "Logout" at bounding box center [534, 367] width 110 height 35
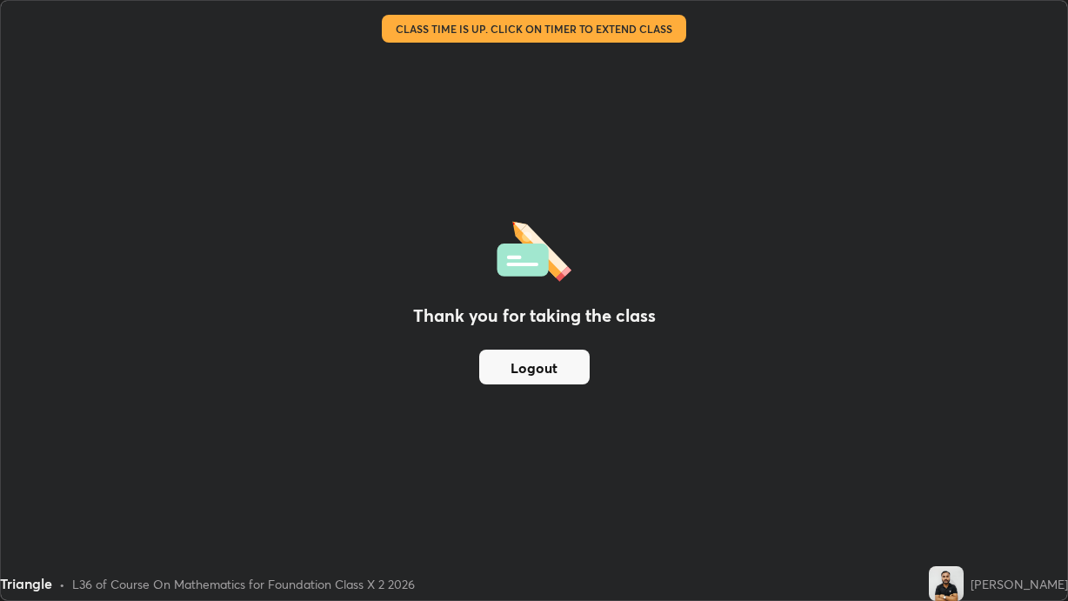
click at [515, 371] on button "Logout" at bounding box center [534, 367] width 110 height 35
click at [525, 369] on button "Logout" at bounding box center [534, 367] width 110 height 35
click at [530, 368] on button "Logout" at bounding box center [534, 367] width 110 height 35
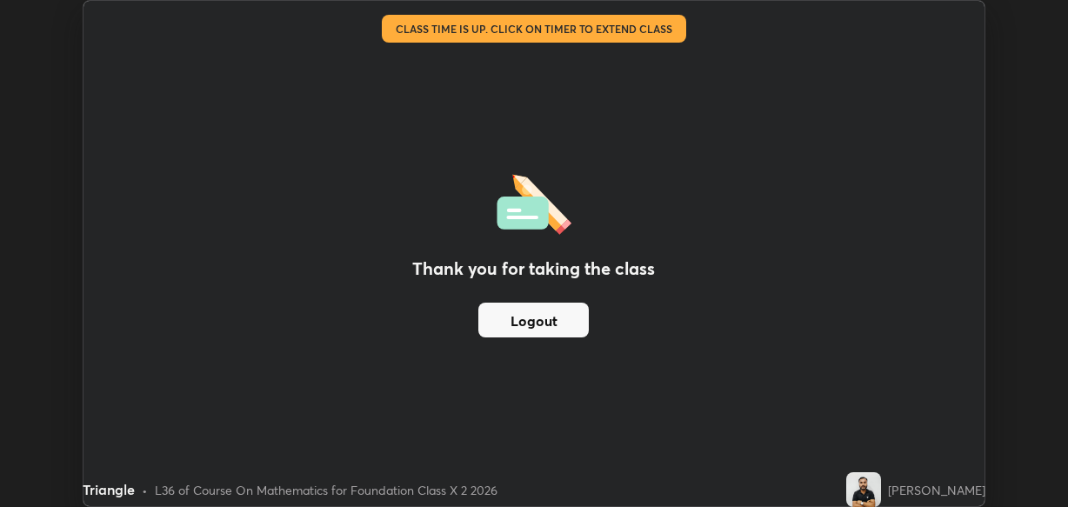
scroll to position [86446, 85885]
click at [527, 330] on button "Logout" at bounding box center [533, 320] width 110 height 35
click at [519, 324] on button "Logout" at bounding box center [533, 320] width 110 height 35
click at [516, 321] on button "Logout" at bounding box center [533, 320] width 110 height 35
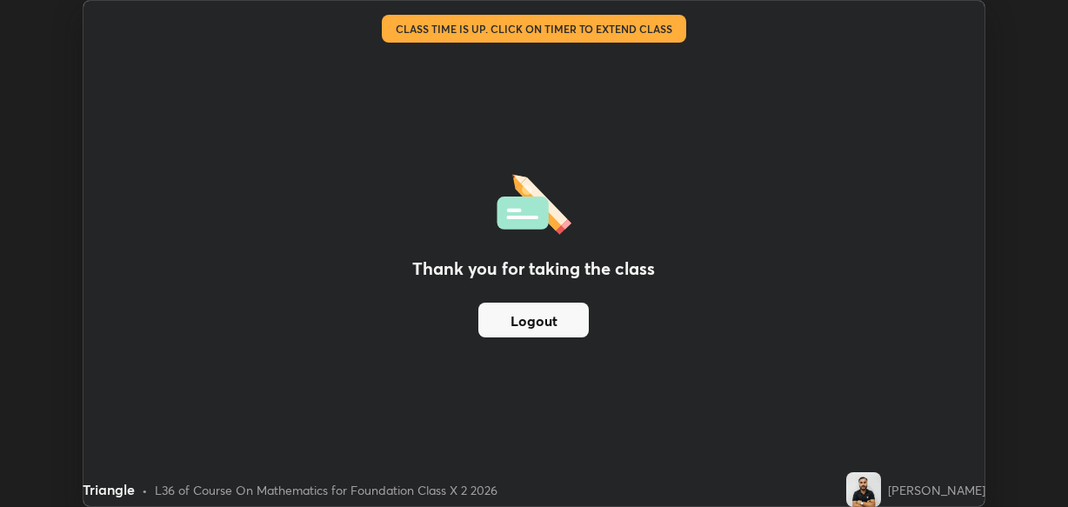
click at [517, 318] on button "Logout" at bounding box center [533, 320] width 110 height 35
